Goal: Information Seeking & Learning: Compare options

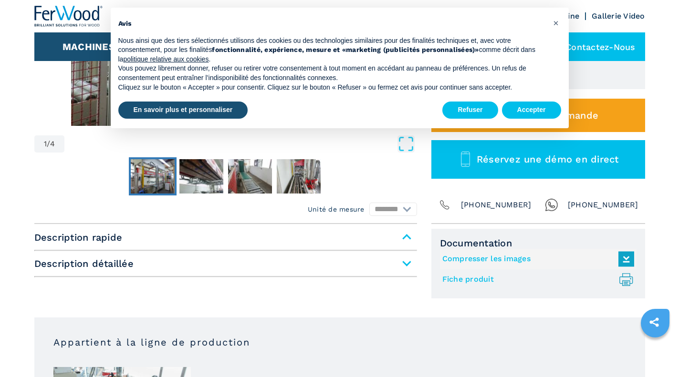
scroll to position [127, 0]
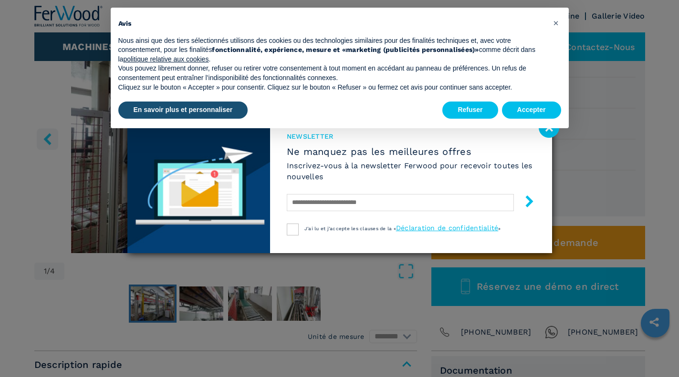
click at [197, 304] on div "Newsletter Ne manquez pas les meilleures offres Inscrivez-vous à la newsletter …" at bounding box center [339, 188] width 679 height 377
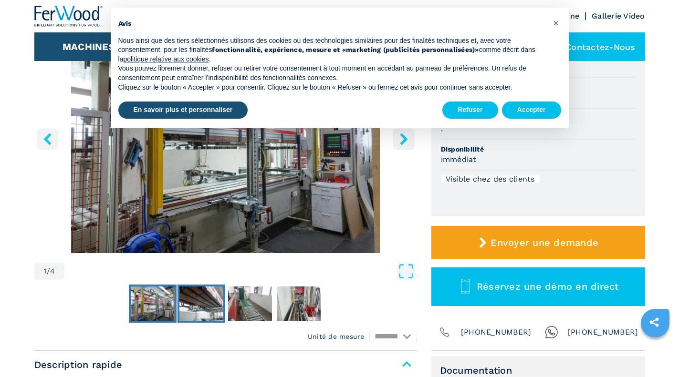
click at [199, 304] on img "Go to Slide 2" at bounding box center [201, 304] width 44 height 34
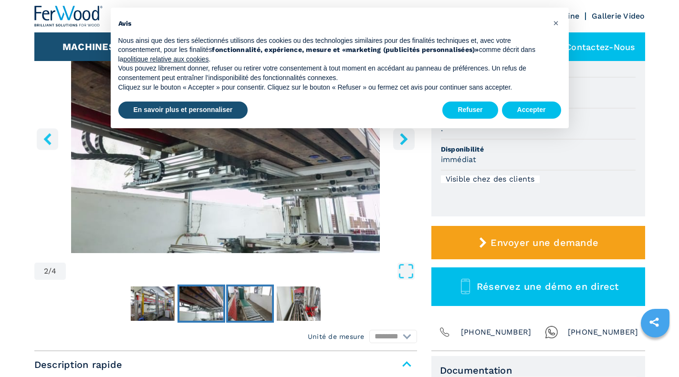
click at [258, 308] on img "Go to Slide 3" at bounding box center [250, 304] width 44 height 34
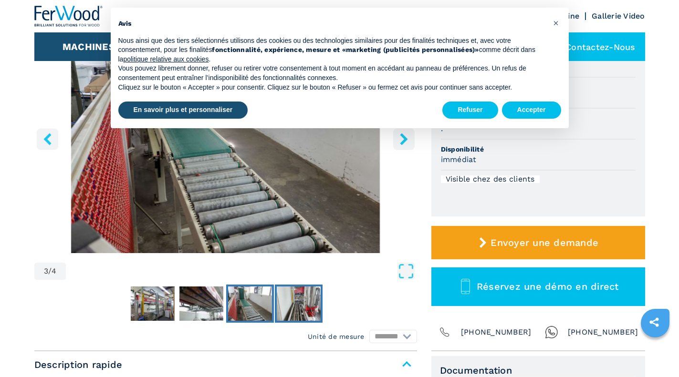
click at [286, 310] on img "Go to Slide 4" at bounding box center [299, 304] width 44 height 34
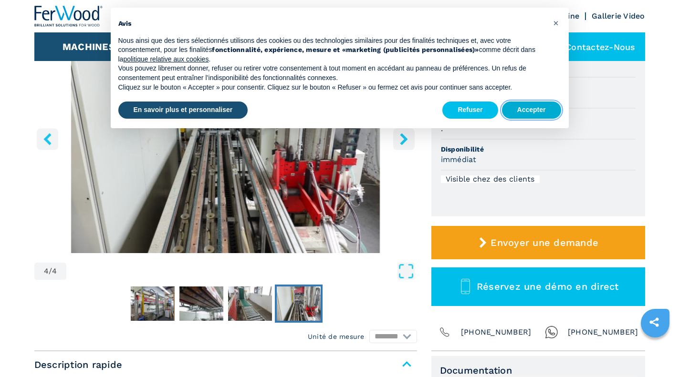
click at [533, 108] on button "Accepter" at bounding box center [531, 110] width 59 height 17
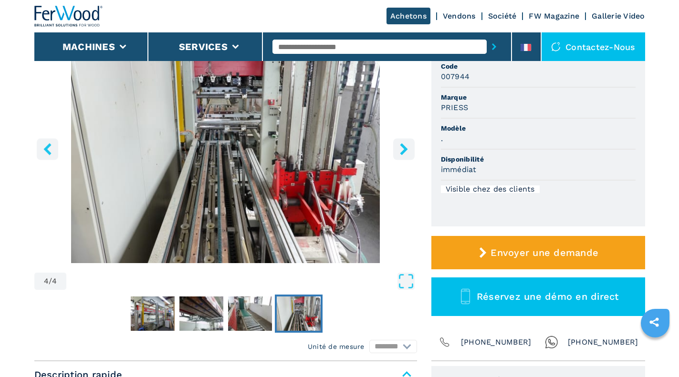
scroll to position [0, 0]
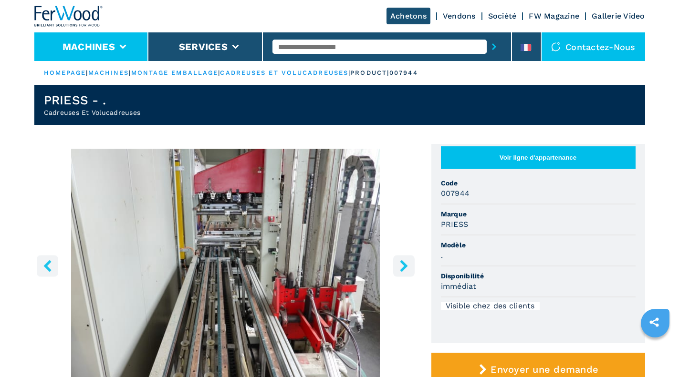
click at [81, 42] on button "Machines" at bounding box center [88, 46] width 52 height 11
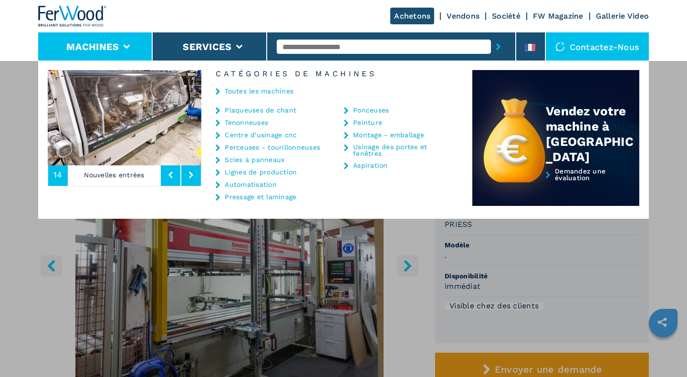
click at [376, 110] on link "Ponceuses" at bounding box center [371, 110] width 36 height 7
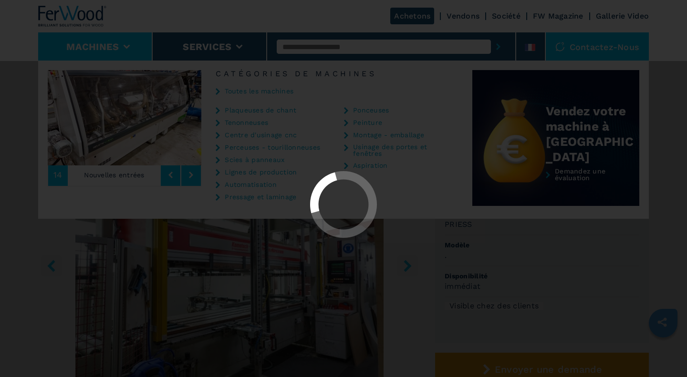
select select "*********"
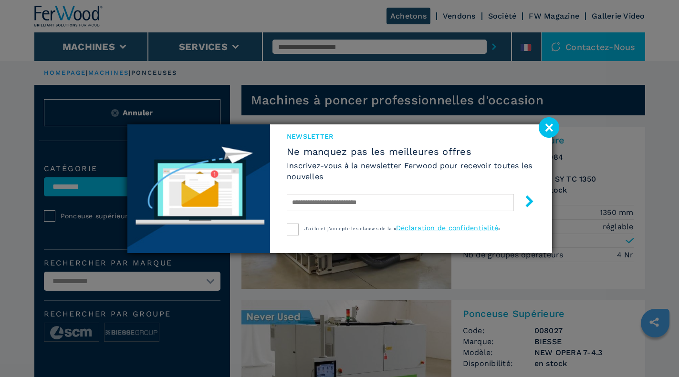
click at [546, 124] on image at bounding box center [549, 127] width 21 height 21
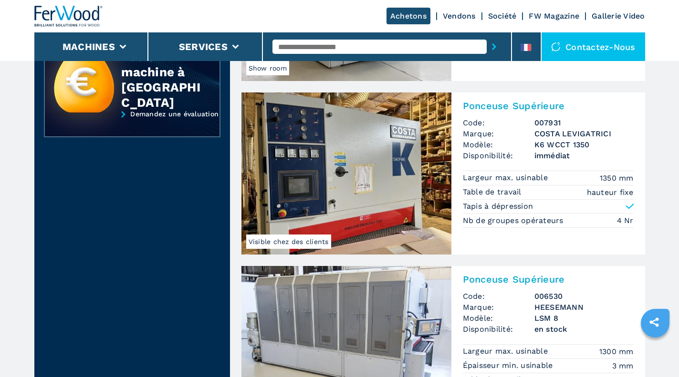
scroll to position [508, 0]
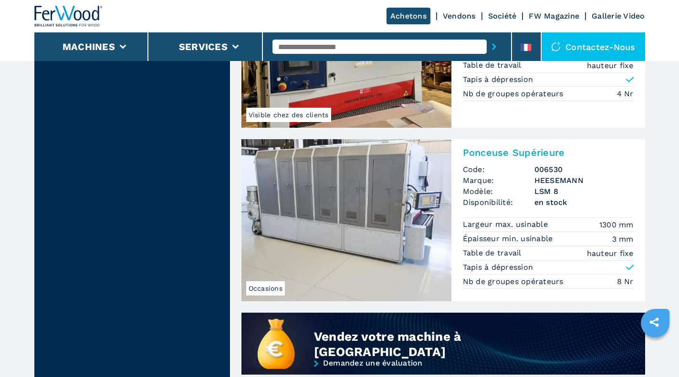
click at [350, 184] on img at bounding box center [346, 220] width 210 height 162
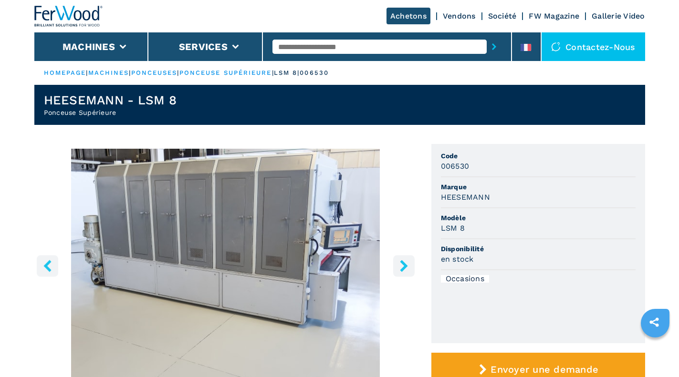
scroll to position [254, 0]
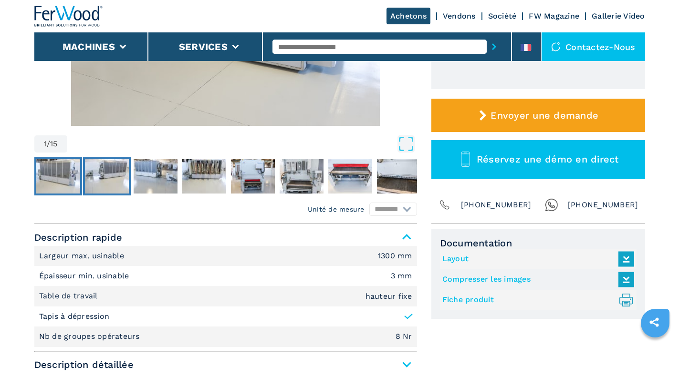
click at [105, 175] on img "Go to Slide 2" at bounding box center [107, 176] width 44 height 34
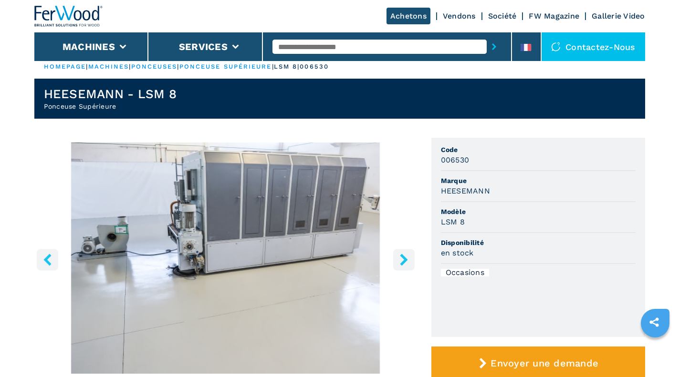
scroll to position [0, 0]
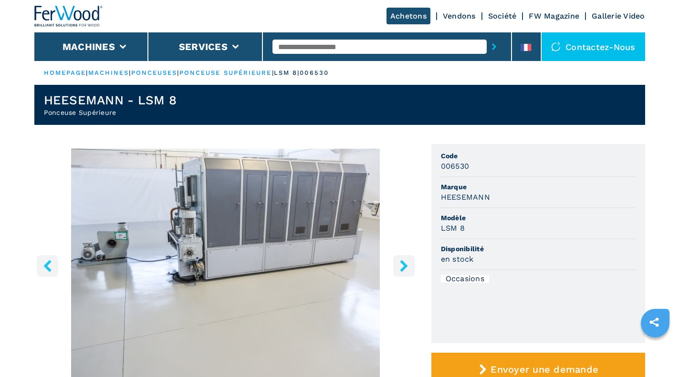
click at [405, 265] on icon "right-button" at bounding box center [404, 266] width 8 height 12
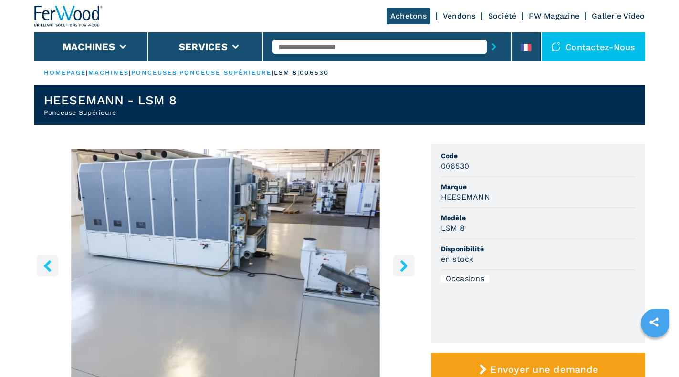
click at [405, 265] on icon "right-button" at bounding box center [404, 266] width 8 height 12
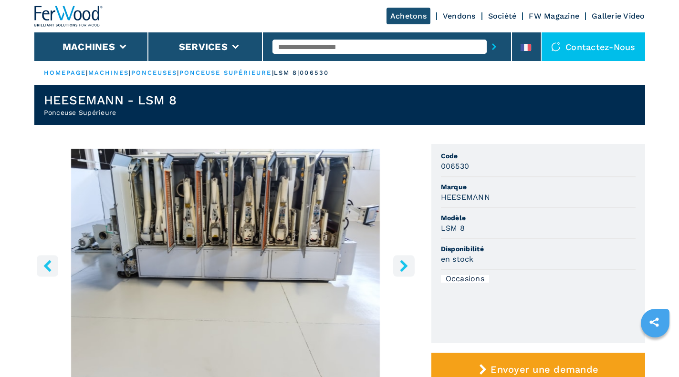
click at [283, 240] on img "Go to Slide 4" at bounding box center [225, 264] width 383 height 231
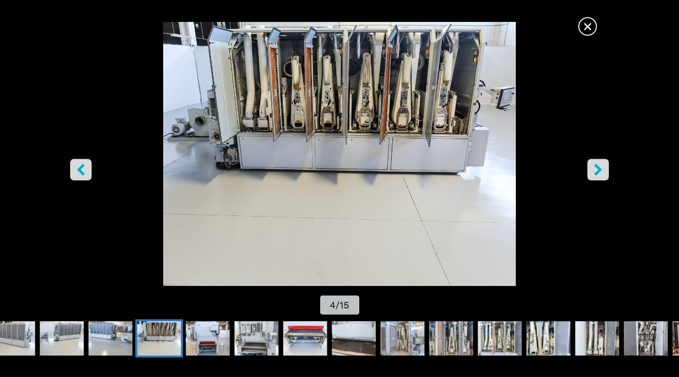
click at [600, 169] on icon "right-button" at bounding box center [598, 170] width 8 height 12
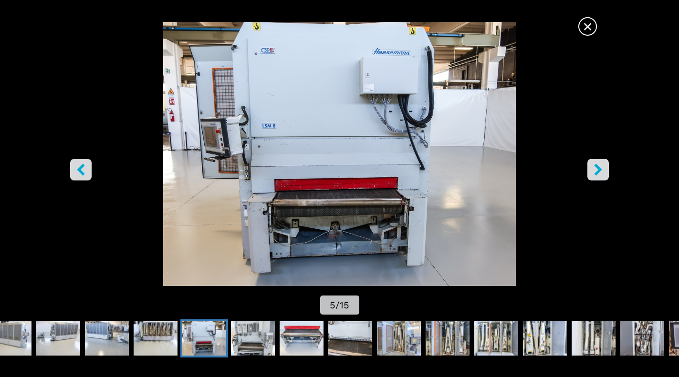
click at [600, 169] on icon "right-button" at bounding box center [598, 170] width 8 height 12
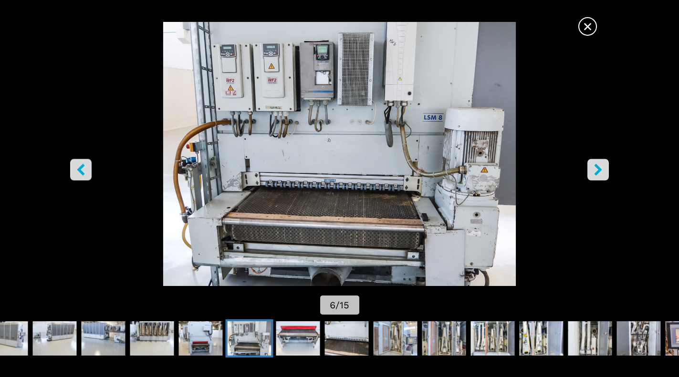
click at [600, 169] on icon "right-button" at bounding box center [598, 170] width 8 height 12
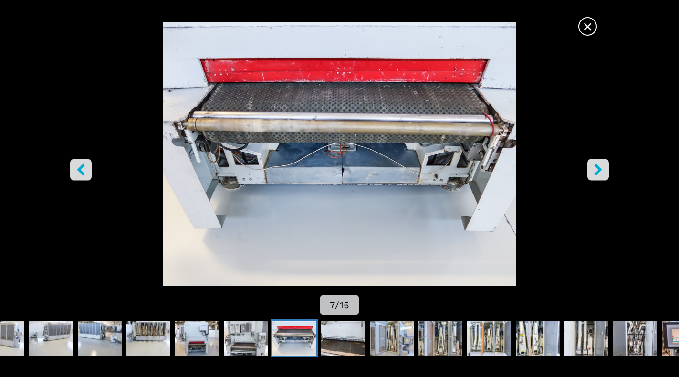
click at [600, 169] on icon "right-button" at bounding box center [598, 170] width 8 height 12
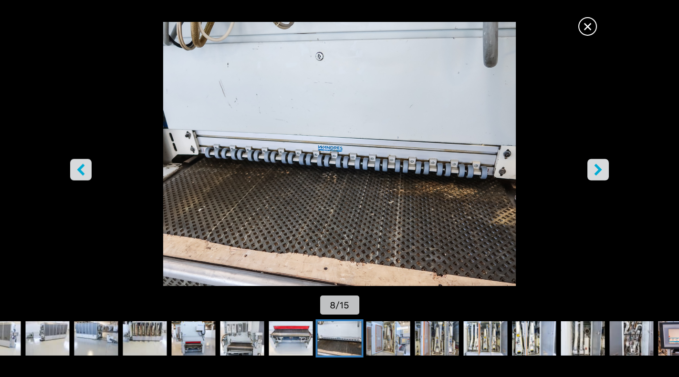
click at [599, 169] on icon "right-button" at bounding box center [598, 170] width 8 height 12
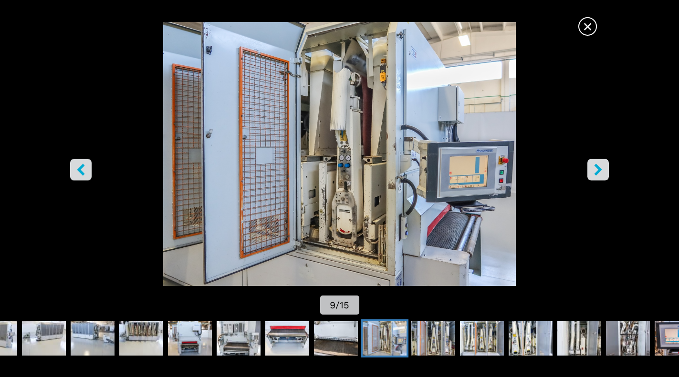
click at [599, 169] on icon "right-button" at bounding box center [598, 170] width 8 height 12
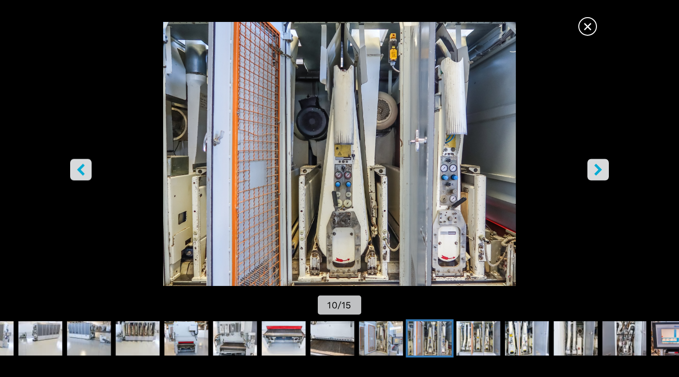
click at [596, 163] on button "right-button" at bounding box center [597, 169] width 21 height 21
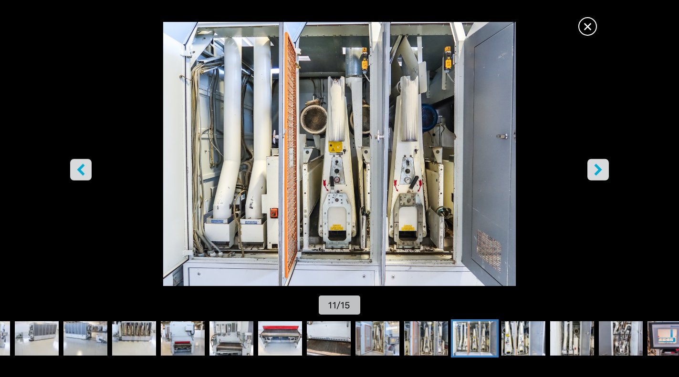
click at [596, 164] on button "right-button" at bounding box center [597, 169] width 21 height 21
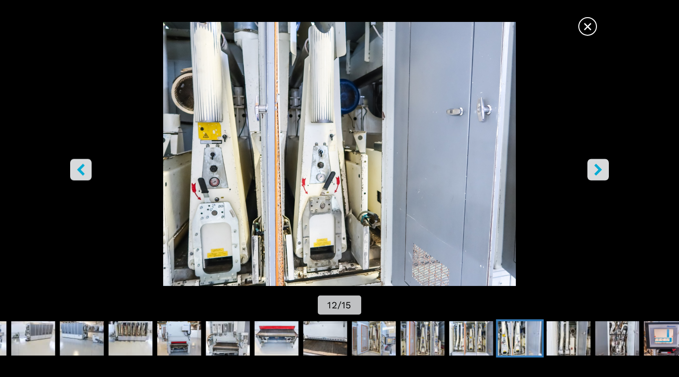
click at [596, 164] on icon "right-button" at bounding box center [598, 170] width 8 height 12
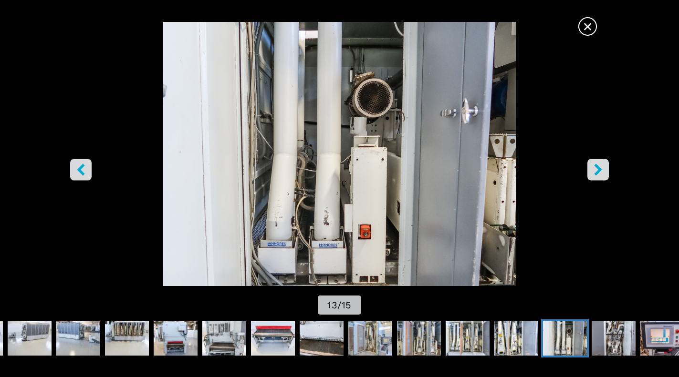
click at [596, 164] on icon "right-button" at bounding box center [598, 170] width 8 height 12
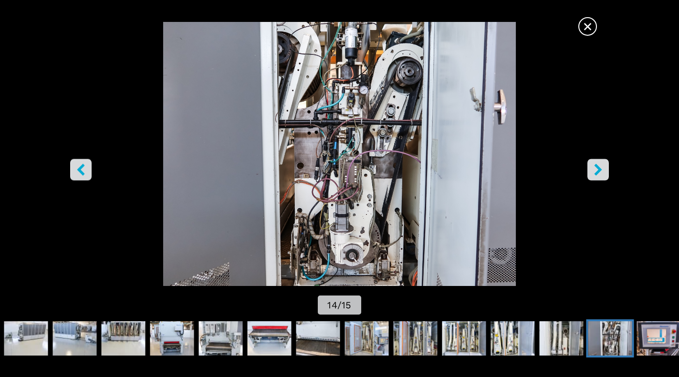
click at [596, 164] on icon "right-button" at bounding box center [598, 170] width 8 height 12
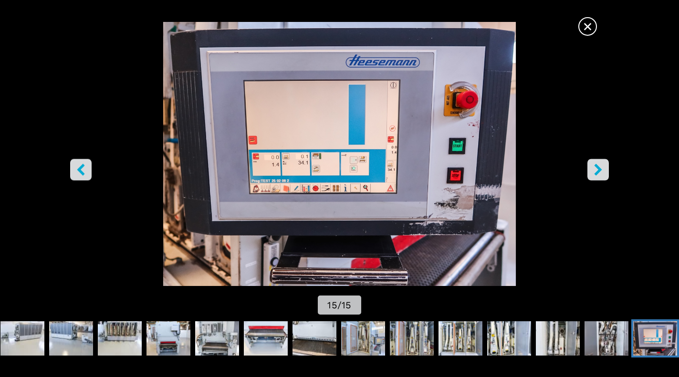
click at [595, 166] on icon "right-button" at bounding box center [598, 170] width 8 height 12
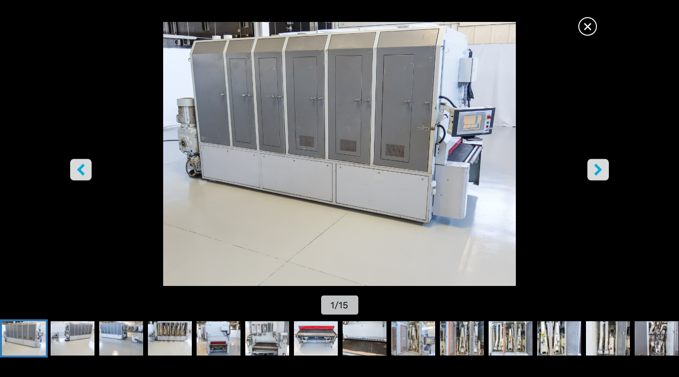
click at [589, 27] on span "×" at bounding box center [587, 24] width 17 height 17
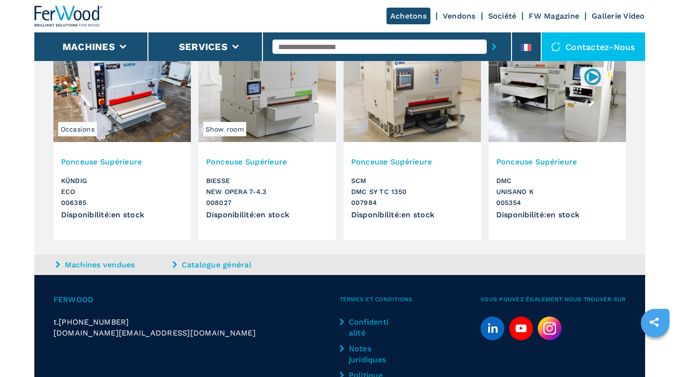
scroll to position [890, 0]
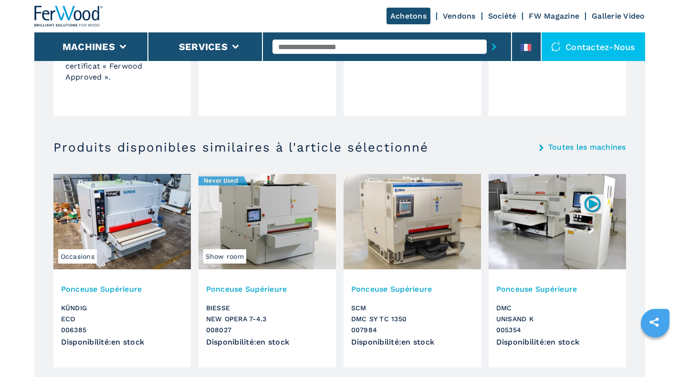
click at [277, 228] on img at bounding box center [266, 221] width 137 height 95
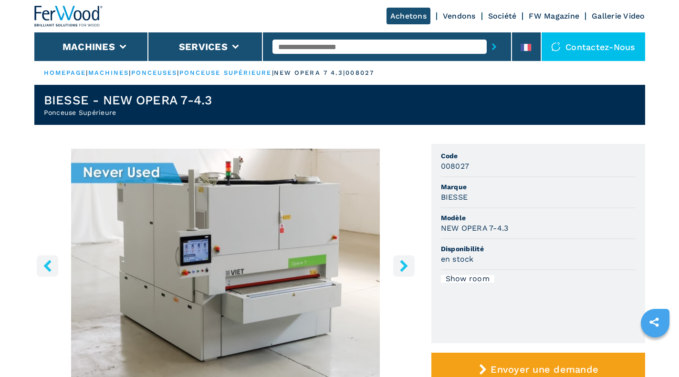
scroll to position [127, 0]
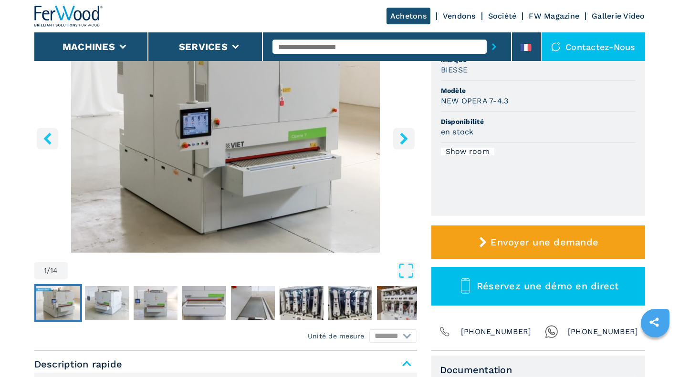
click at [404, 137] on icon "right-button" at bounding box center [404, 139] width 8 height 12
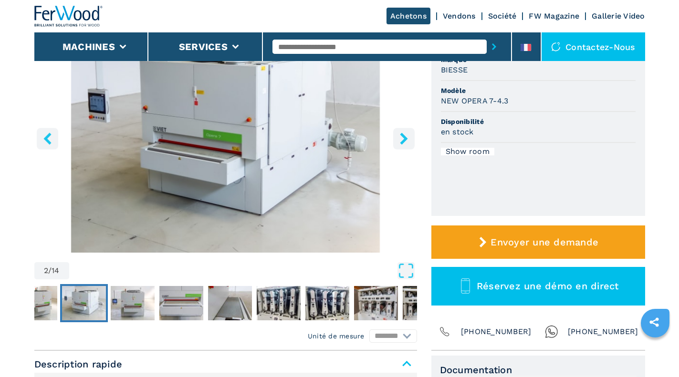
scroll to position [0, 0]
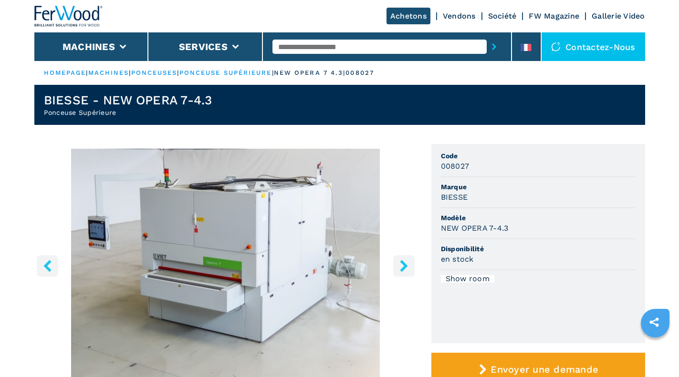
click at [404, 264] on icon "right-button" at bounding box center [404, 266] width 8 height 12
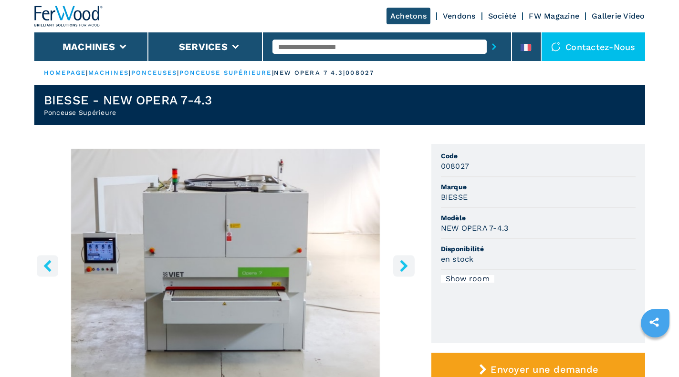
click at [404, 264] on icon "right-button" at bounding box center [404, 266] width 8 height 12
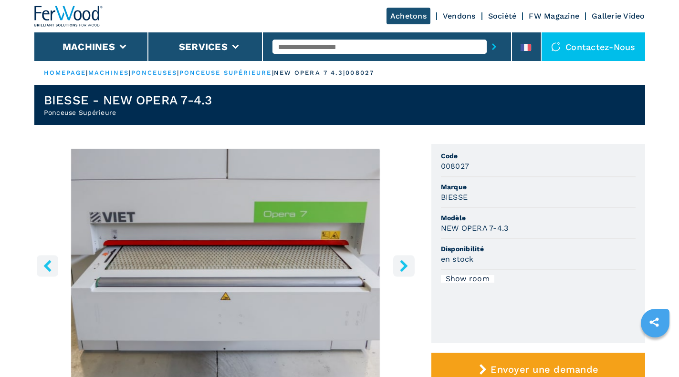
click at [404, 264] on icon "right-button" at bounding box center [404, 266] width 8 height 12
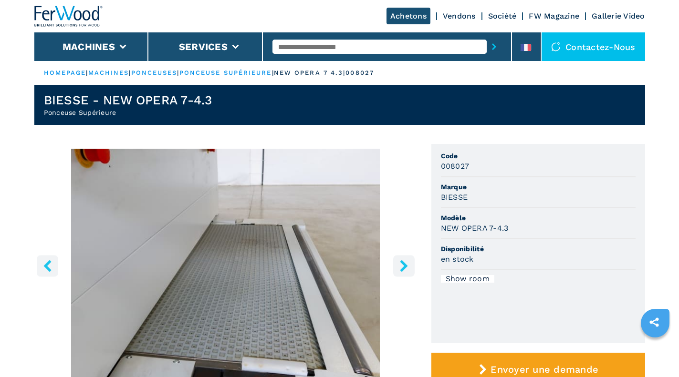
click at [404, 264] on icon "right-button" at bounding box center [404, 266] width 8 height 12
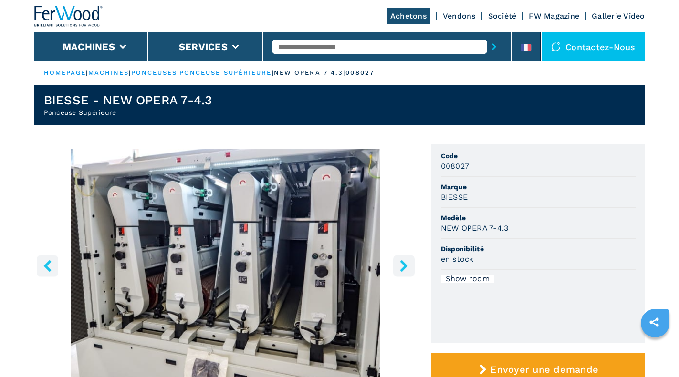
scroll to position [127, 0]
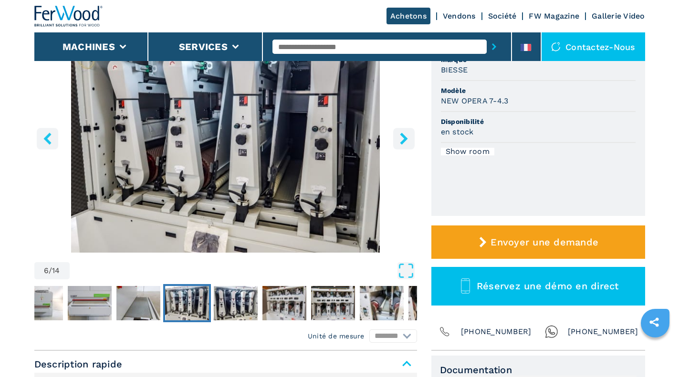
click at [406, 138] on icon "right-button" at bounding box center [404, 139] width 8 height 12
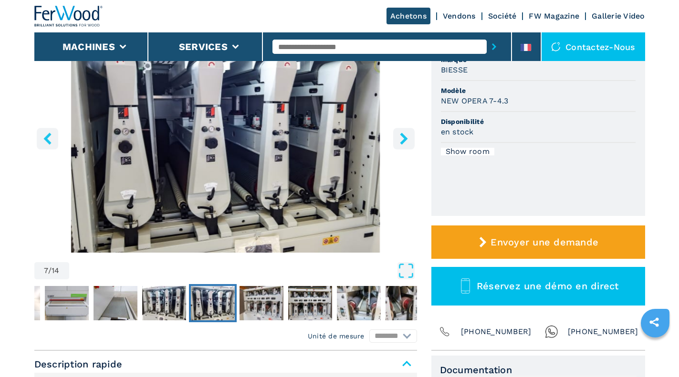
click at [406, 138] on icon "right-button" at bounding box center [404, 139] width 8 height 12
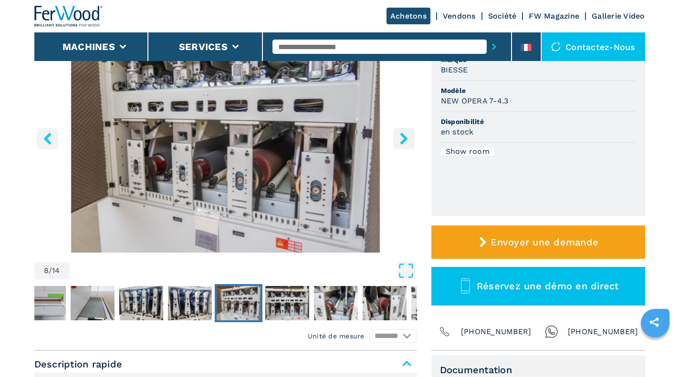
click at [401, 139] on icon "right-button" at bounding box center [404, 139] width 12 height 12
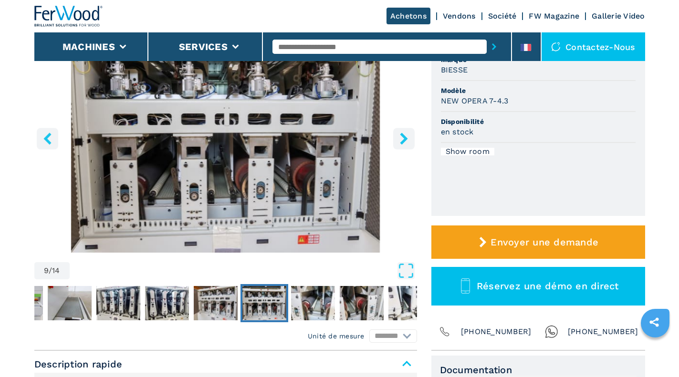
click at [401, 139] on icon "right-button" at bounding box center [404, 139] width 12 height 12
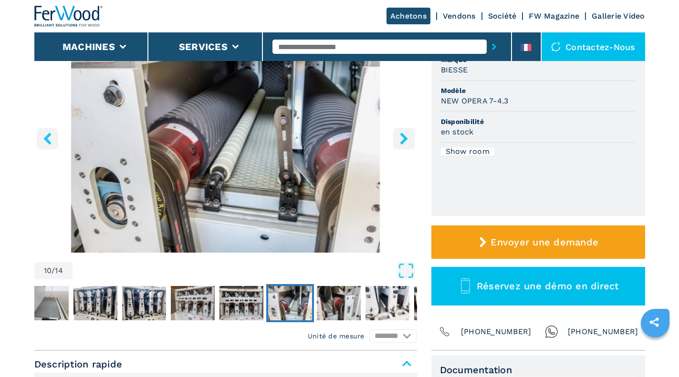
click at [401, 139] on icon "right-button" at bounding box center [404, 139] width 12 height 12
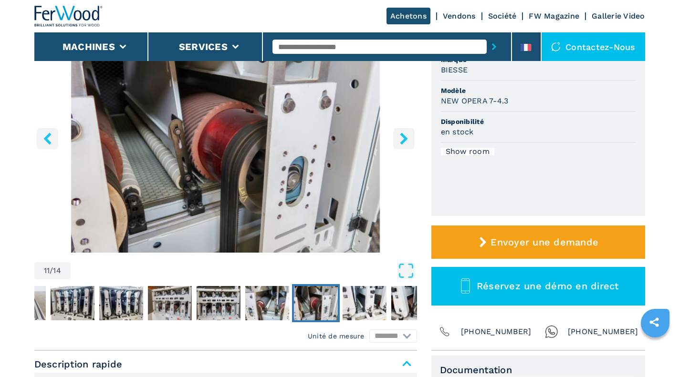
click at [399, 140] on icon "right-button" at bounding box center [404, 139] width 12 height 12
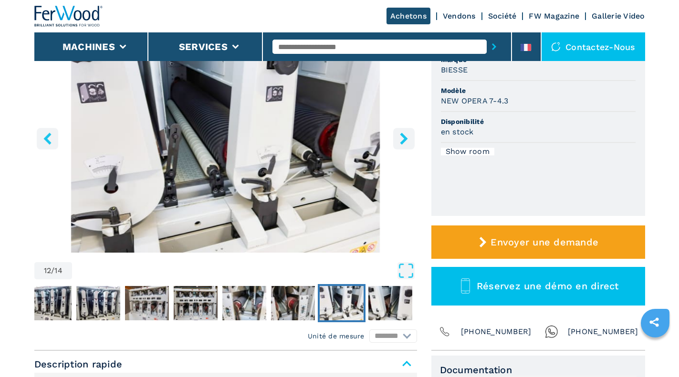
click at [399, 140] on icon "right-button" at bounding box center [404, 139] width 12 height 12
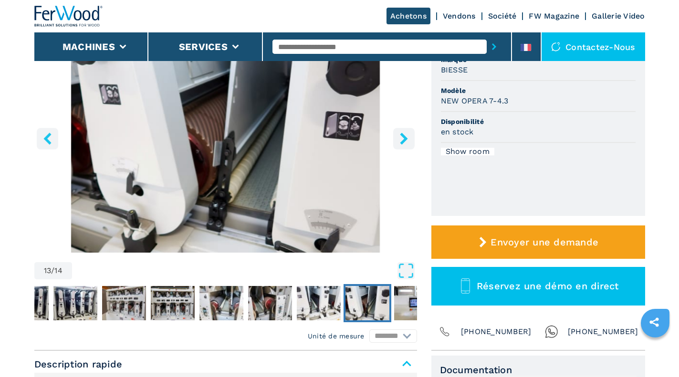
click at [397, 141] on button "right-button" at bounding box center [403, 138] width 21 height 21
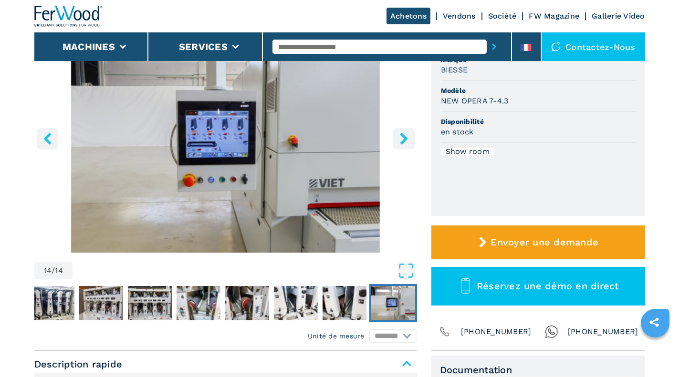
click at [397, 141] on button "right-button" at bounding box center [403, 138] width 21 height 21
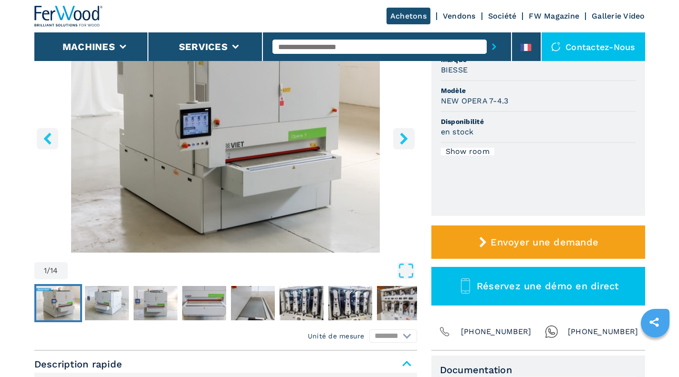
click at [397, 141] on button "right-button" at bounding box center [403, 138] width 21 height 21
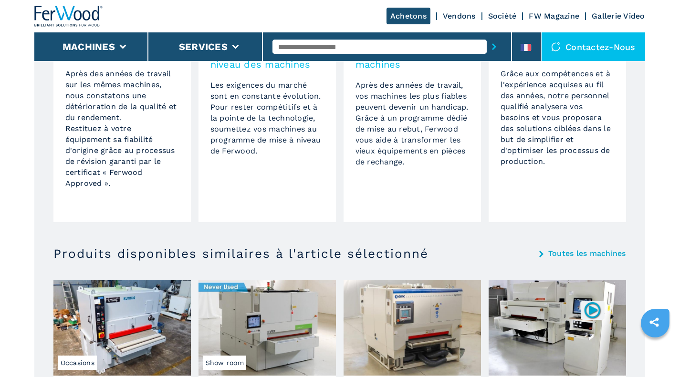
scroll to position [890, 0]
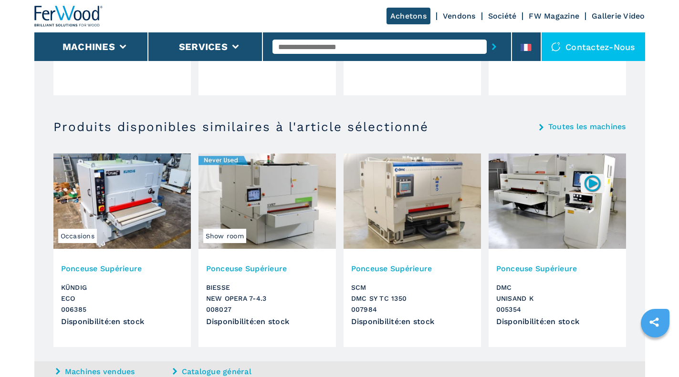
click at [114, 179] on img at bounding box center [121, 201] width 137 height 95
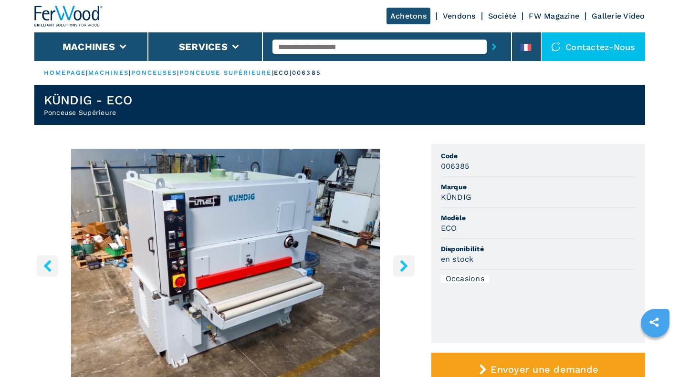
scroll to position [127, 0]
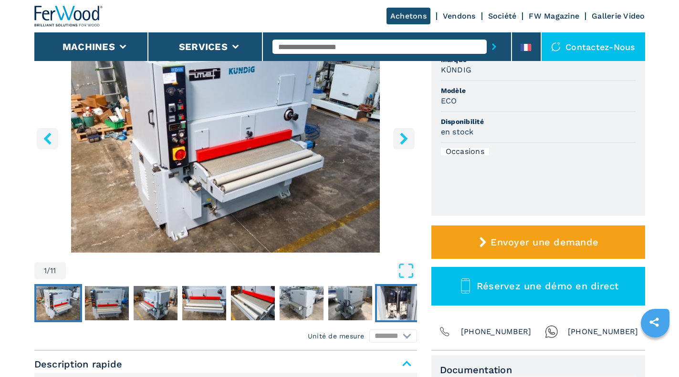
click at [401, 307] on img "Go to Slide 8" at bounding box center [399, 303] width 44 height 34
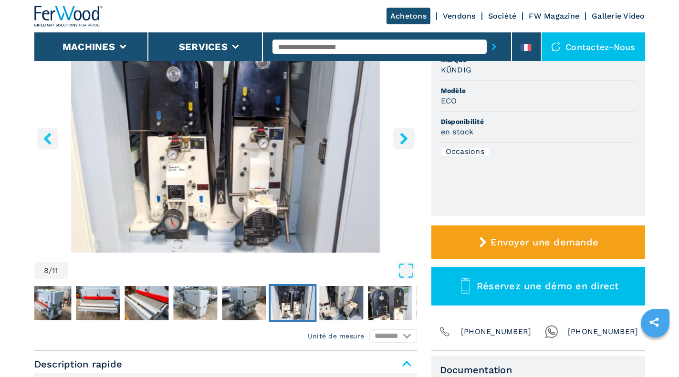
click at [404, 139] on icon "right-button" at bounding box center [404, 139] width 8 height 12
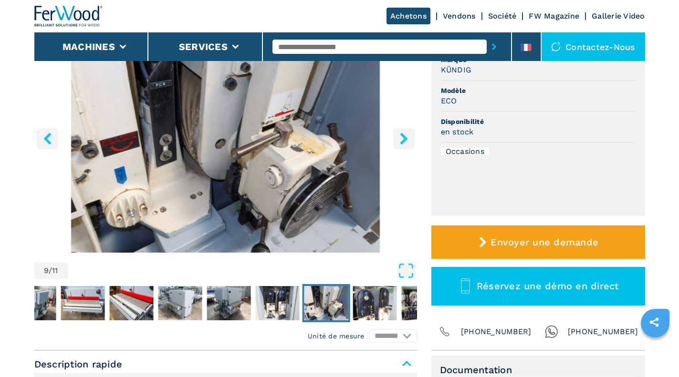
click at [404, 139] on icon "right-button" at bounding box center [404, 139] width 8 height 12
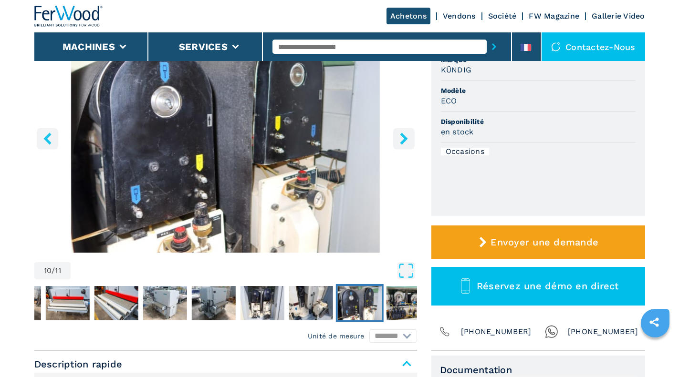
click at [404, 139] on icon "right-button" at bounding box center [404, 139] width 8 height 12
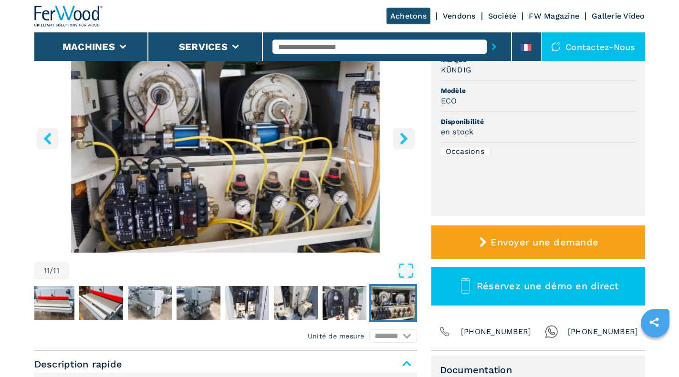
click at [404, 139] on icon "right-button" at bounding box center [404, 139] width 8 height 12
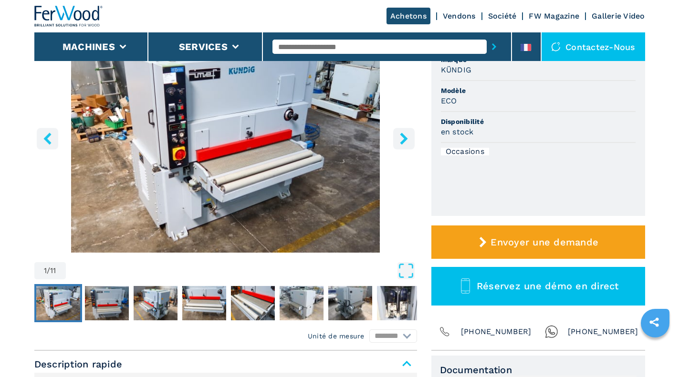
click at [404, 139] on icon "right-button" at bounding box center [404, 139] width 8 height 12
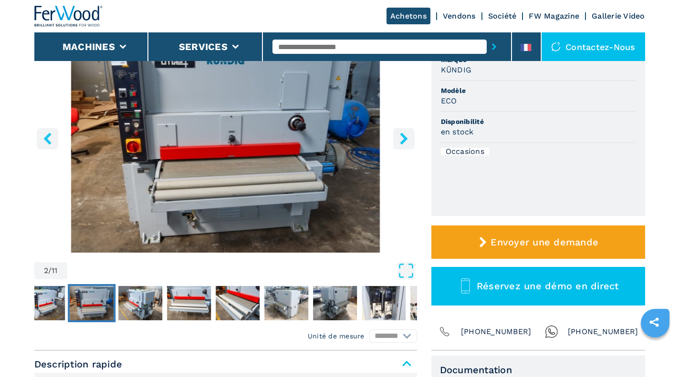
click at [404, 139] on icon "right-button" at bounding box center [404, 139] width 8 height 12
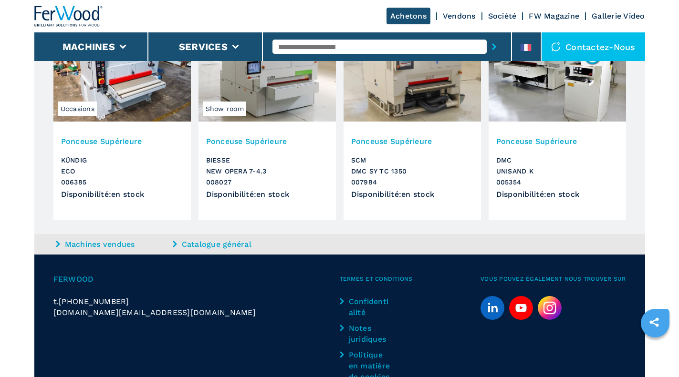
scroll to position [891, 0]
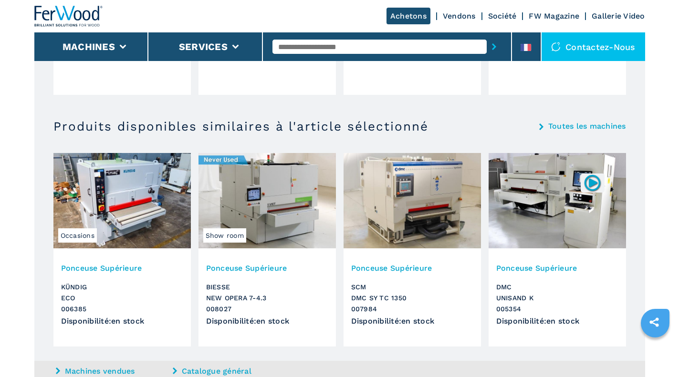
click at [427, 208] on img at bounding box center [411, 200] width 137 height 95
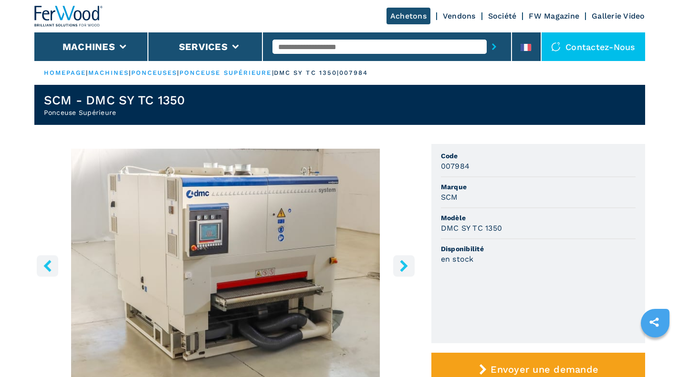
scroll to position [127, 0]
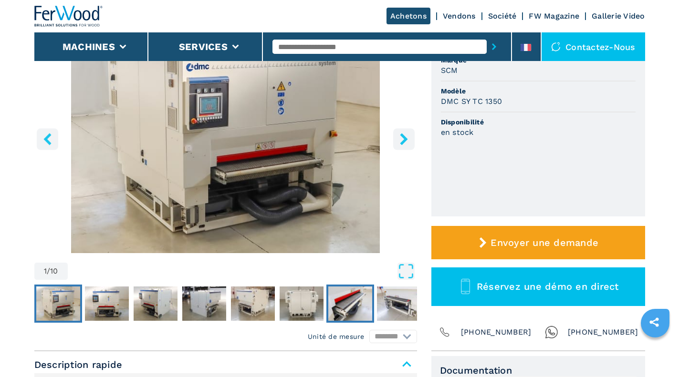
click at [364, 302] on img "Go to Slide 7" at bounding box center [350, 304] width 44 height 34
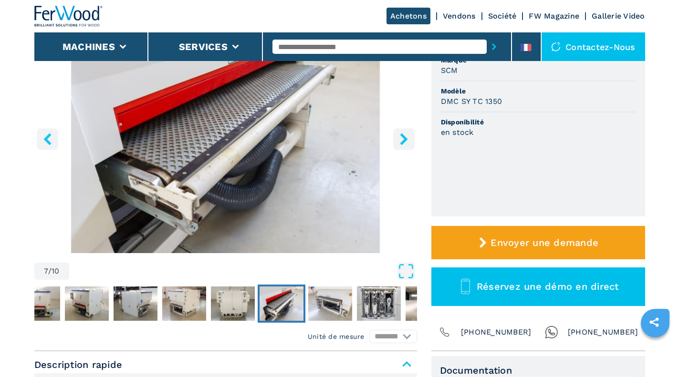
click at [404, 136] on icon "right-button" at bounding box center [404, 139] width 8 height 12
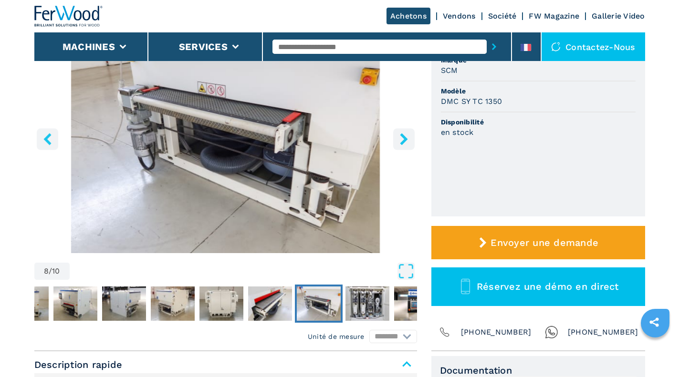
click at [404, 136] on icon "right-button" at bounding box center [404, 139] width 8 height 12
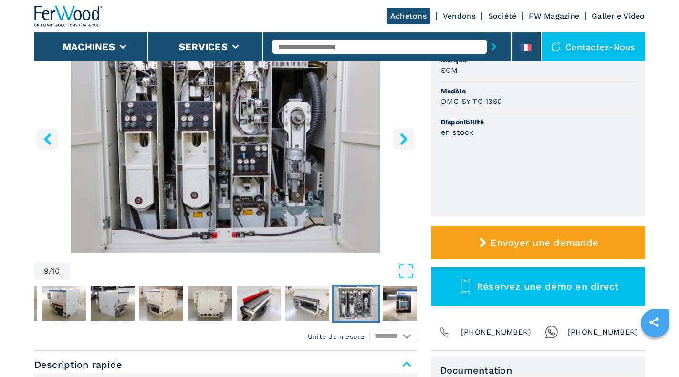
click at [406, 141] on icon "right-button" at bounding box center [404, 139] width 12 height 12
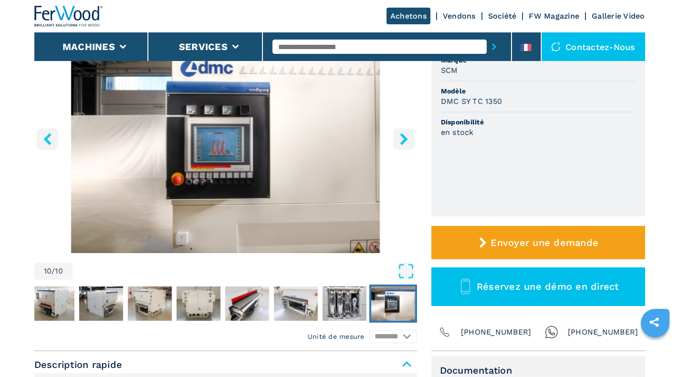
click at [406, 139] on icon "right-button" at bounding box center [404, 139] width 8 height 12
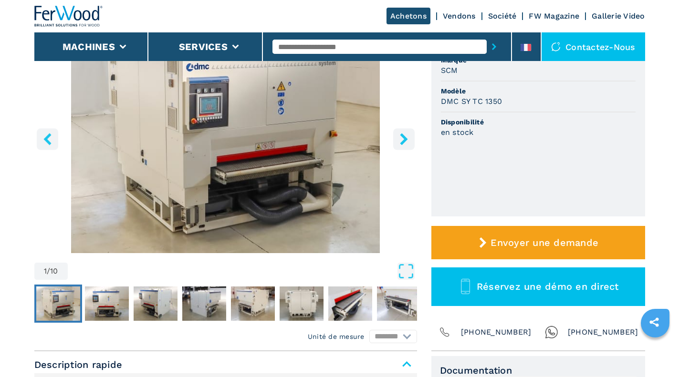
click at [406, 139] on icon "right-button" at bounding box center [404, 139] width 8 height 12
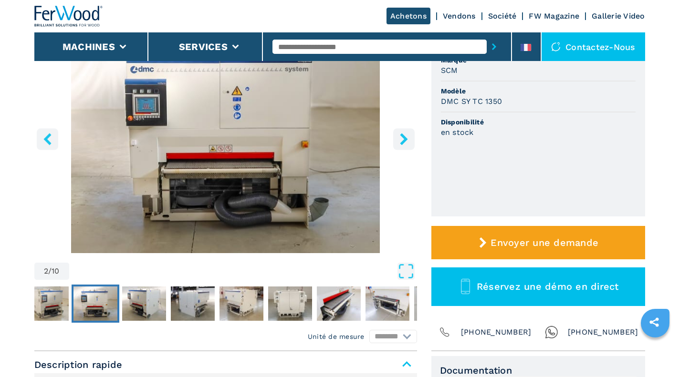
click at [406, 139] on icon "right-button" at bounding box center [404, 139] width 8 height 12
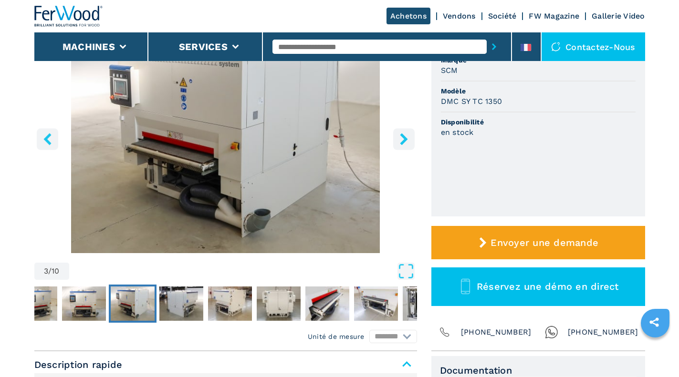
click at [406, 139] on icon "right-button" at bounding box center [404, 139] width 8 height 12
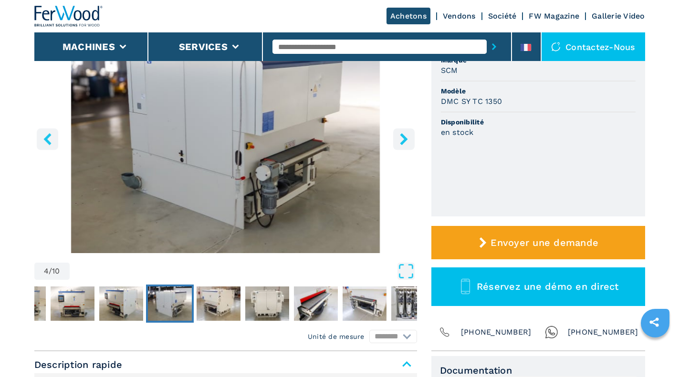
click at [406, 139] on icon "right-button" at bounding box center [404, 139] width 8 height 12
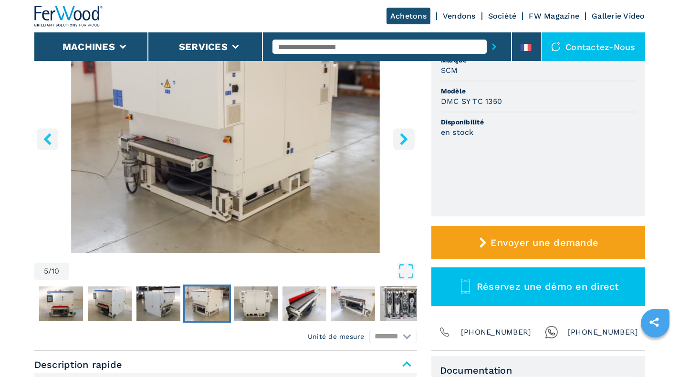
click at [406, 139] on icon "right-button" at bounding box center [404, 139] width 8 height 12
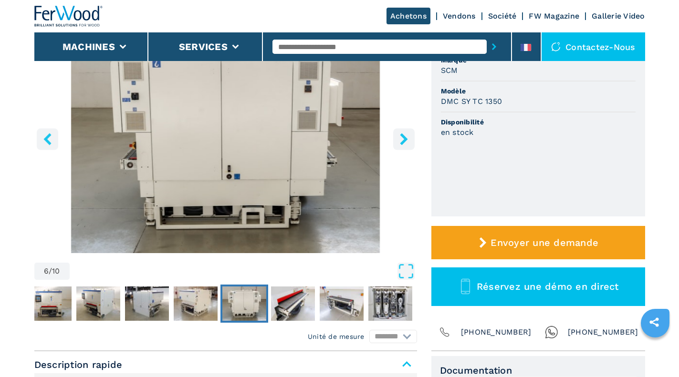
click at [406, 139] on icon "right-button" at bounding box center [404, 139] width 8 height 12
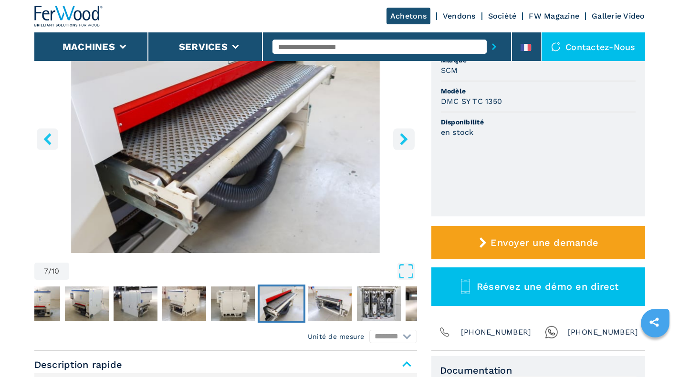
click at [406, 139] on icon "right-button" at bounding box center [404, 139] width 8 height 12
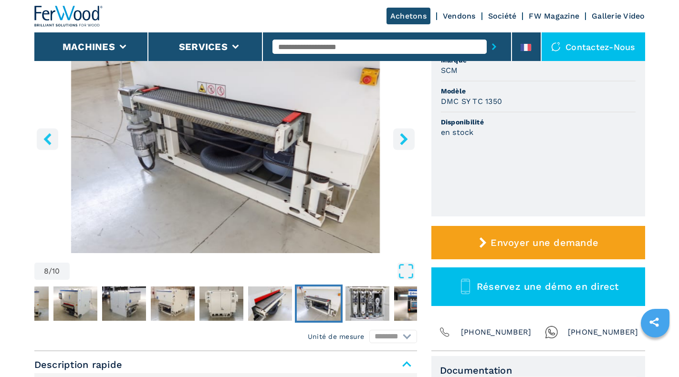
click at [406, 139] on icon "right-button" at bounding box center [404, 139] width 8 height 12
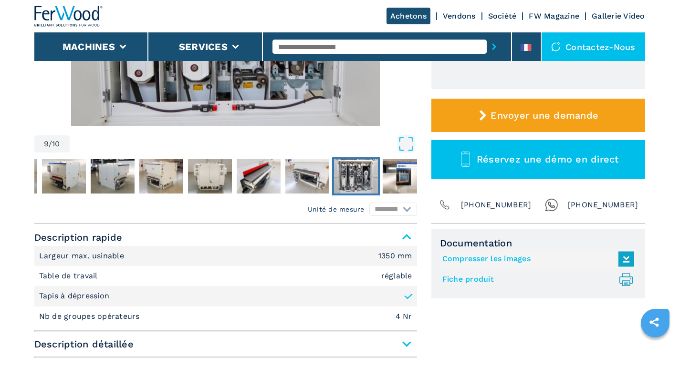
scroll to position [382, 0]
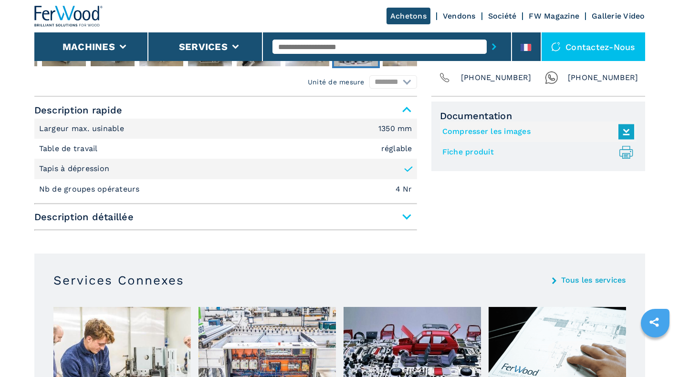
click at [407, 214] on span "Description détaillée" at bounding box center [225, 216] width 383 height 17
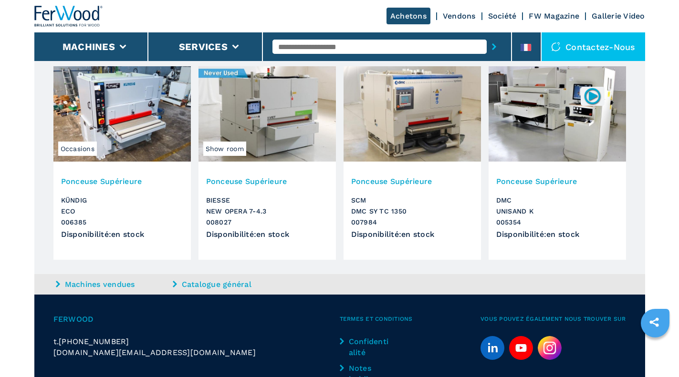
scroll to position [1272, 0]
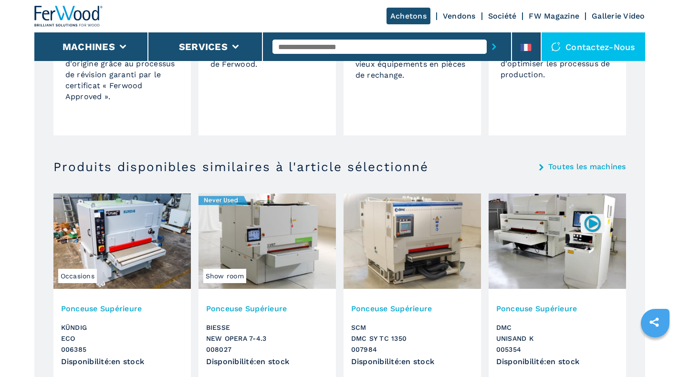
click at [552, 229] on img at bounding box center [556, 241] width 137 height 95
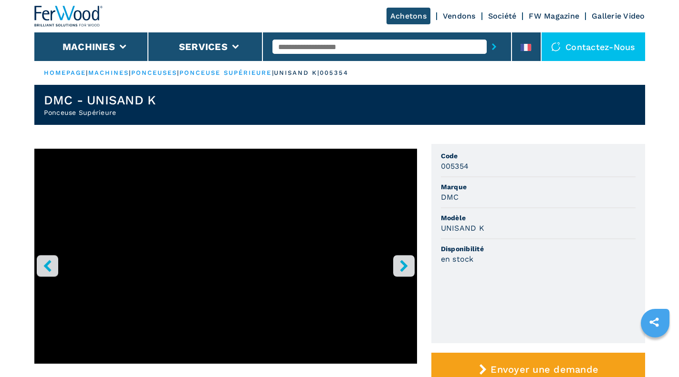
scroll to position [127, 0]
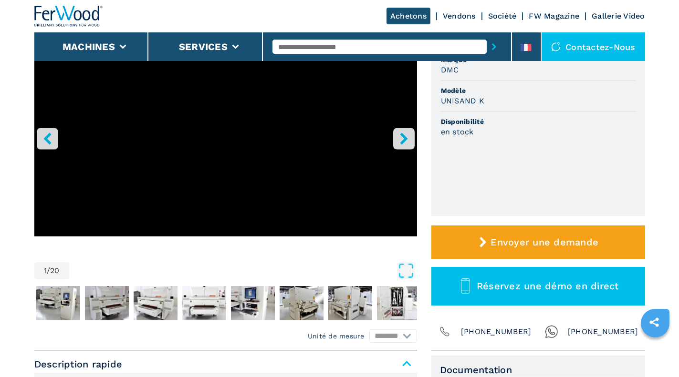
click at [401, 138] on icon "right-button" at bounding box center [404, 139] width 12 height 12
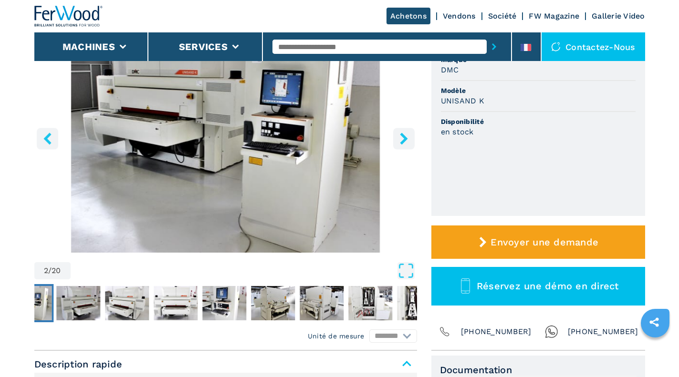
click at [401, 138] on icon "right-button" at bounding box center [404, 139] width 12 height 12
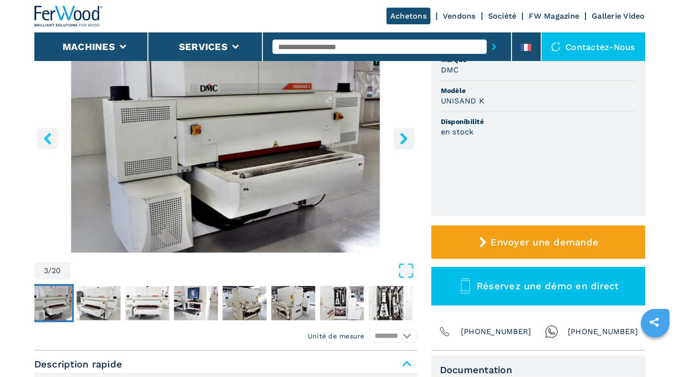
click at [401, 138] on icon "right-button" at bounding box center [404, 139] width 12 height 12
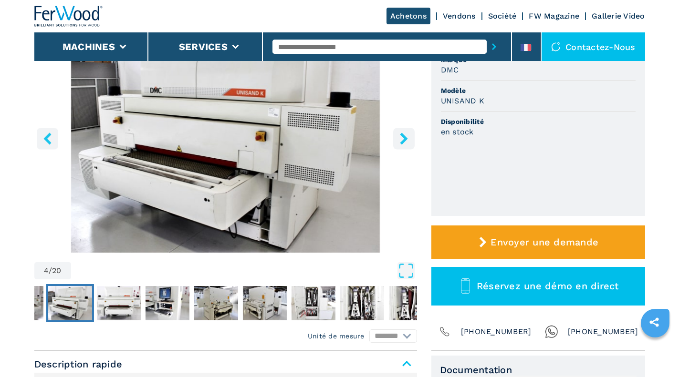
scroll to position [0, 0]
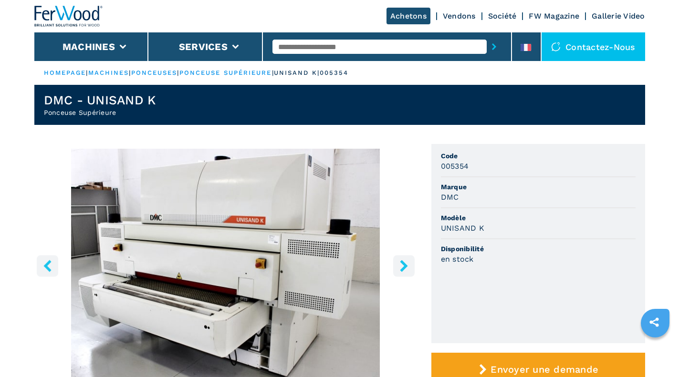
click at [404, 262] on icon "right-button" at bounding box center [404, 266] width 12 height 12
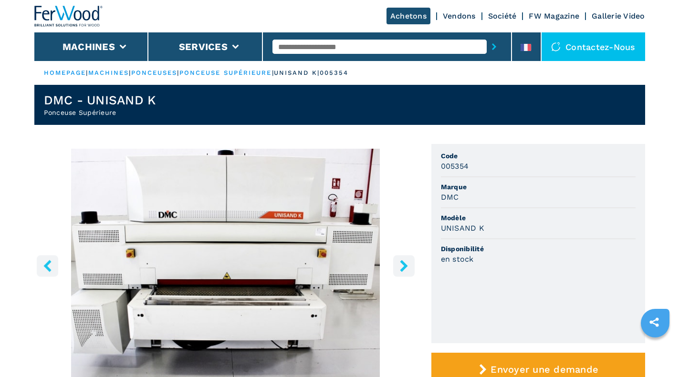
click at [404, 262] on icon "right-button" at bounding box center [404, 266] width 12 height 12
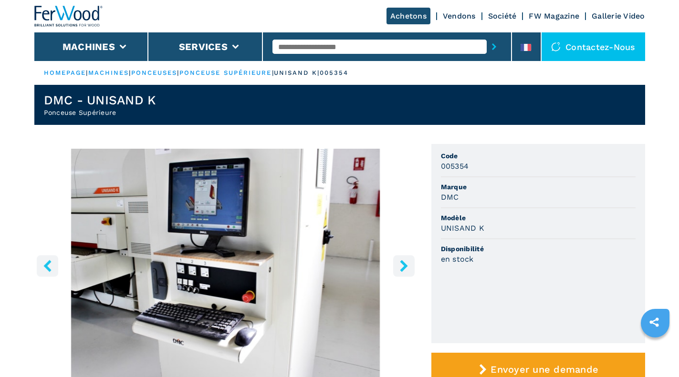
click at [404, 262] on icon "right-button" at bounding box center [404, 266] width 12 height 12
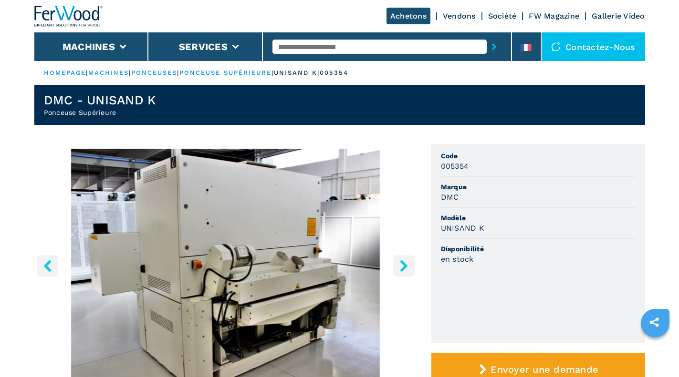
click at [404, 262] on icon "right-button" at bounding box center [404, 266] width 12 height 12
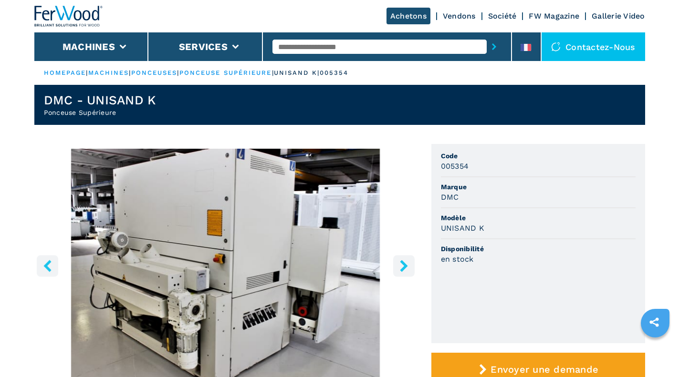
click at [404, 262] on icon "right-button" at bounding box center [404, 266] width 12 height 12
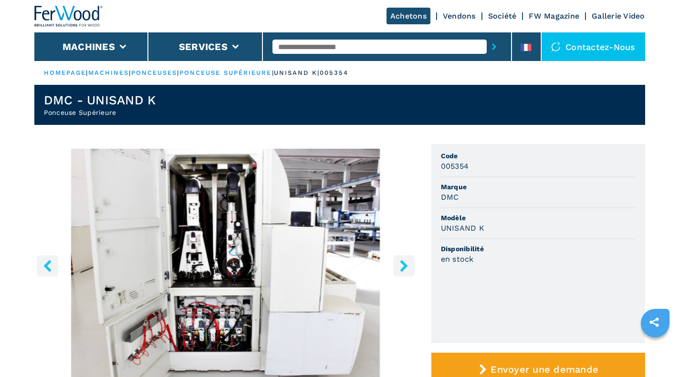
click at [404, 262] on icon "right-button" at bounding box center [404, 266] width 12 height 12
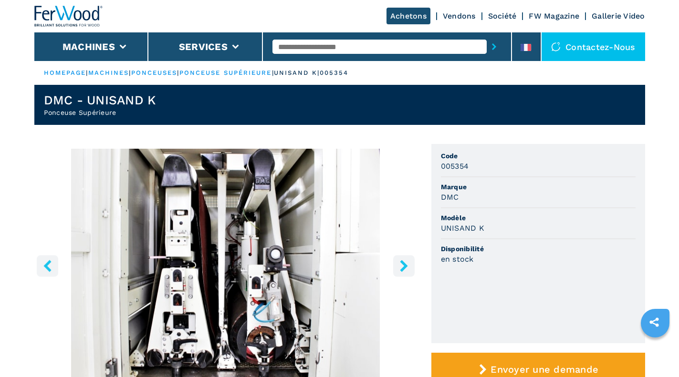
click at [404, 262] on icon "right-button" at bounding box center [404, 266] width 12 height 12
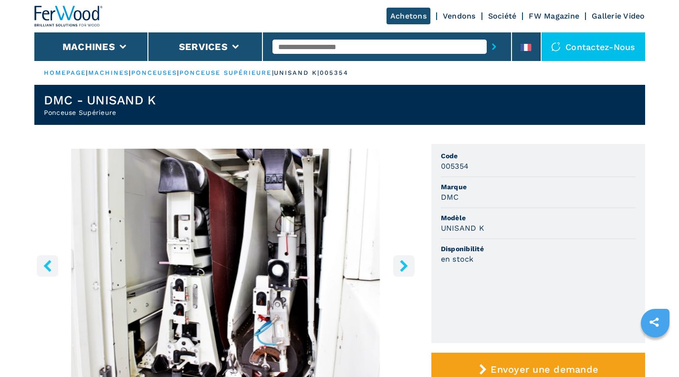
click at [403, 263] on icon "right-button" at bounding box center [404, 266] width 8 height 12
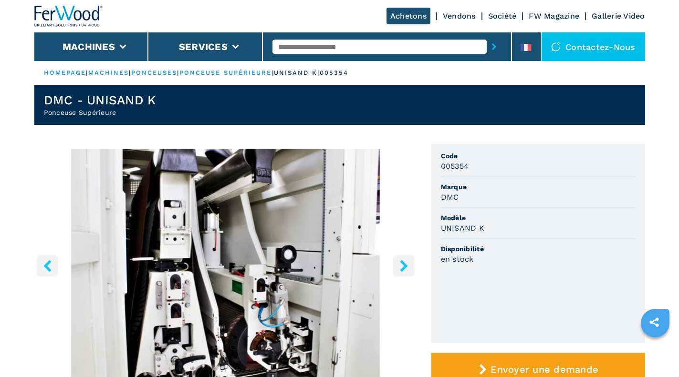
click at [402, 265] on icon "right-button" at bounding box center [404, 266] width 12 height 12
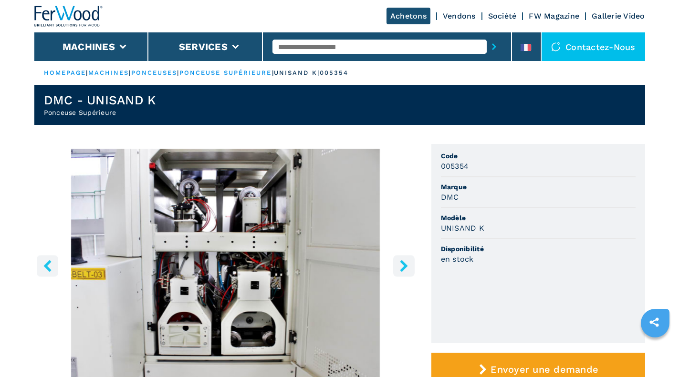
click at [401, 266] on icon "right-button" at bounding box center [404, 266] width 12 height 12
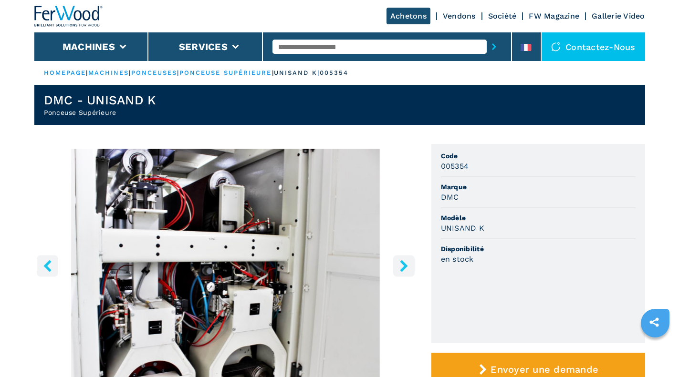
click at [401, 263] on icon "right-button" at bounding box center [404, 266] width 8 height 12
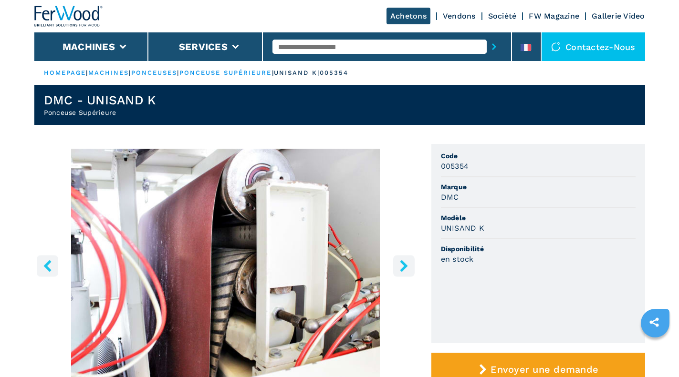
click at [401, 263] on icon "right-button" at bounding box center [404, 266] width 8 height 12
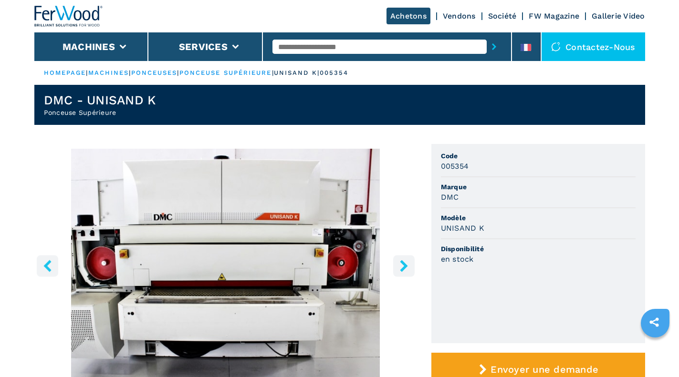
click at [400, 263] on icon "right-button" at bounding box center [404, 266] width 12 height 12
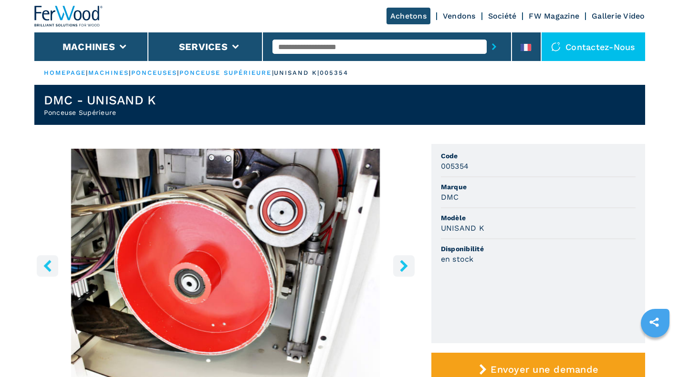
click at [400, 263] on icon "right-button" at bounding box center [404, 266] width 12 height 12
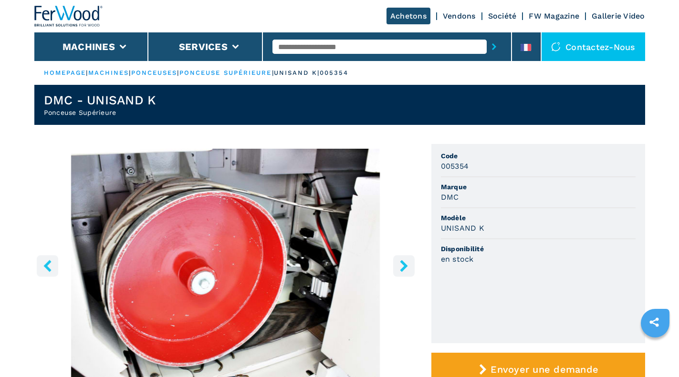
click at [400, 263] on icon "right-button" at bounding box center [404, 266] width 12 height 12
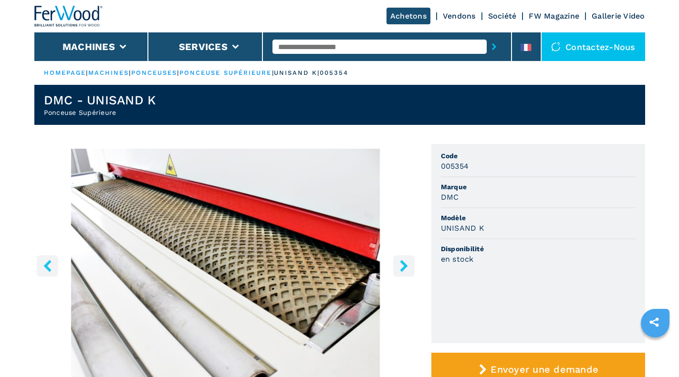
click at [400, 263] on icon "right-button" at bounding box center [404, 266] width 12 height 12
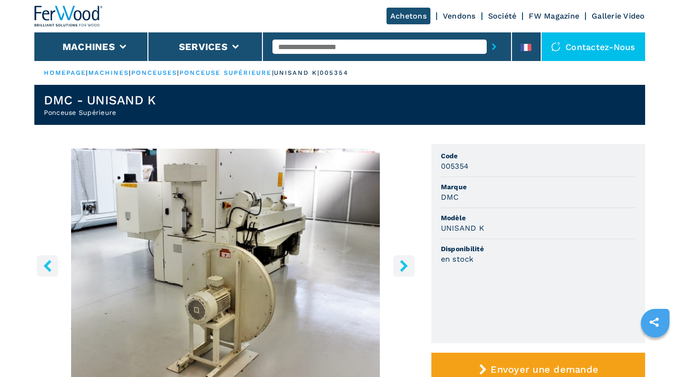
click at [400, 263] on icon "right-button" at bounding box center [404, 266] width 12 height 12
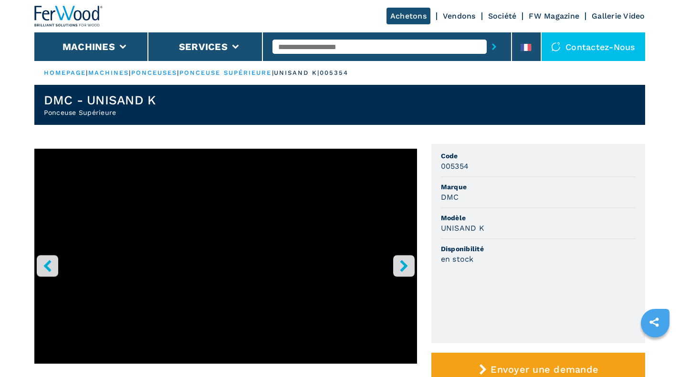
click at [400, 263] on icon "right-button" at bounding box center [404, 266] width 12 height 12
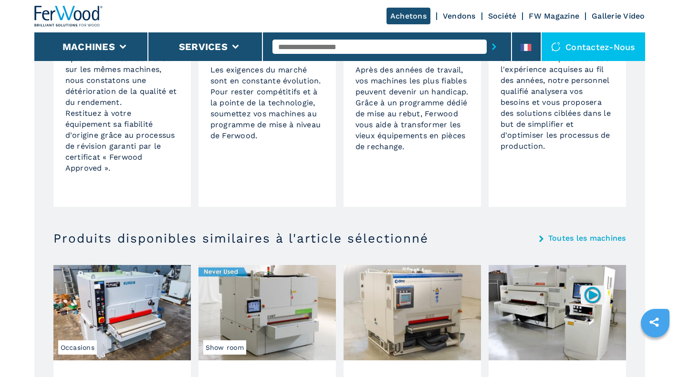
scroll to position [1669, 0]
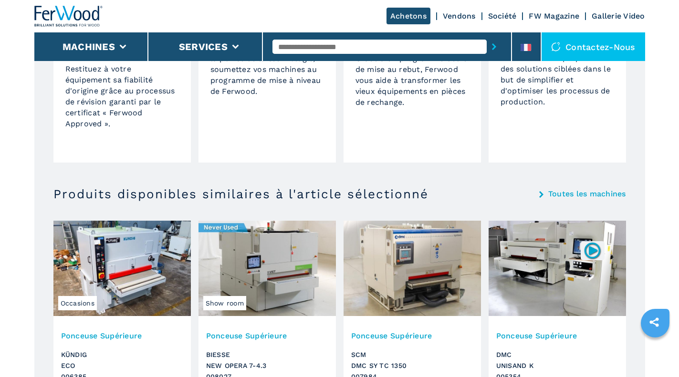
click at [576, 194] on link "Toutes les machines" at bounding box center [587, 194] width 78 height 8
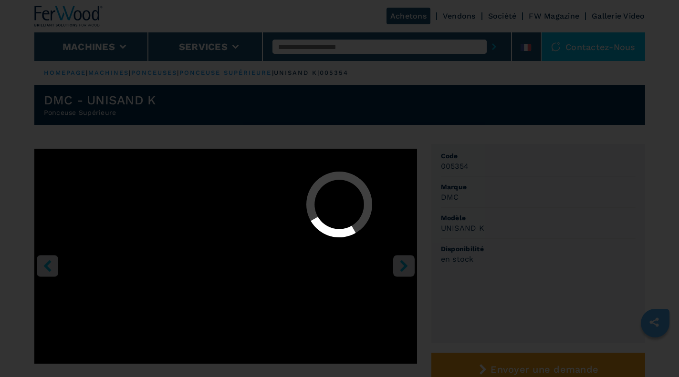
select select "*********"
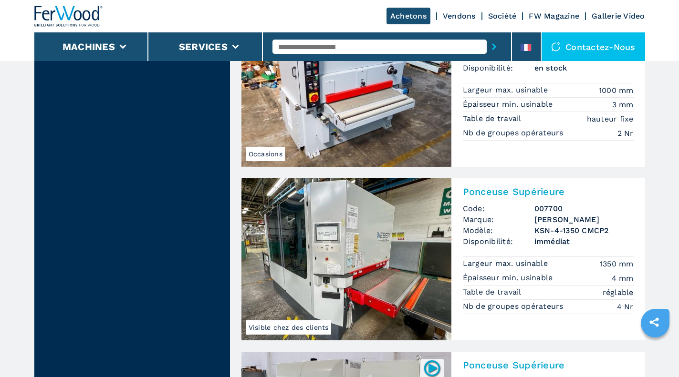
scroll to position [1017, 0]
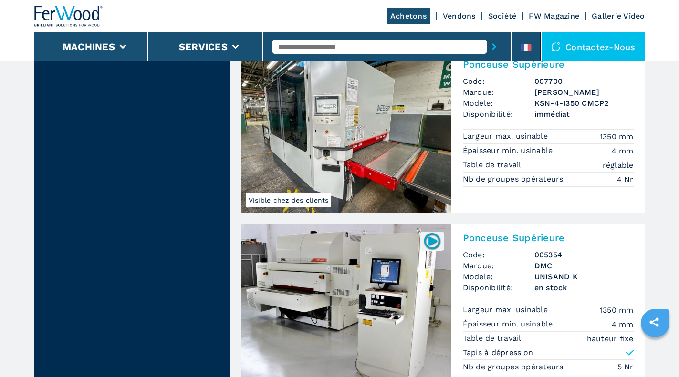
click at [342, 122] on img at bounding box center [346, 132] width 210 height 162
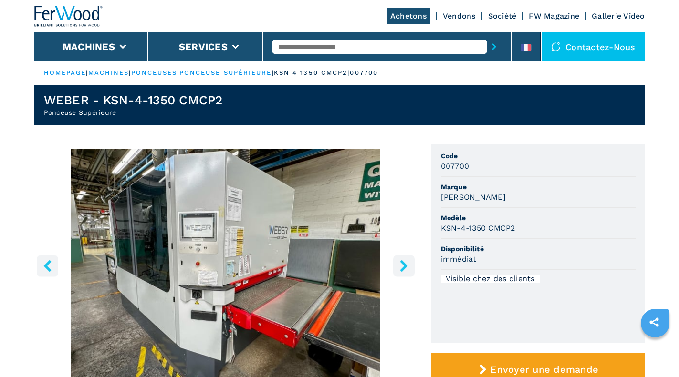
scroll to position [127, 0]
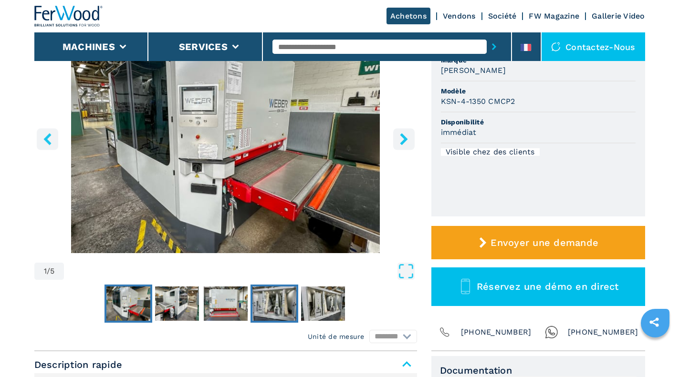
click at [280, 296] on img "Go to Slide 4" at bounding box center [274, 304] width 44 height 34
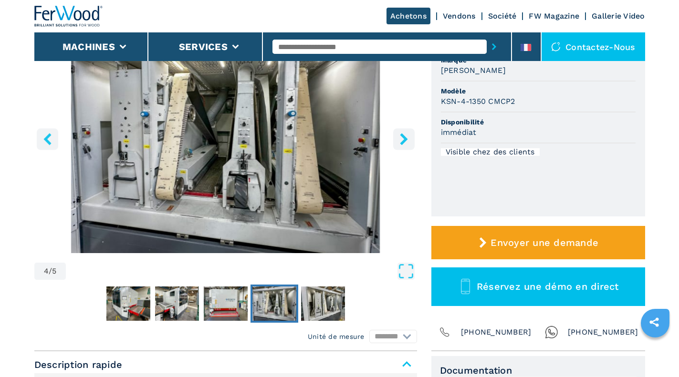
click at [406, 138] on icon "right-button" at bounding box center [404, 139] width 8 height 12
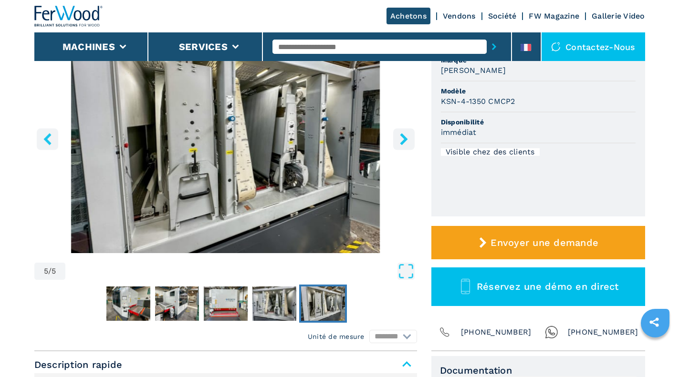
click at [407, 138] on icon "right-button" at bounding box center [404, 139] width 12 height 12
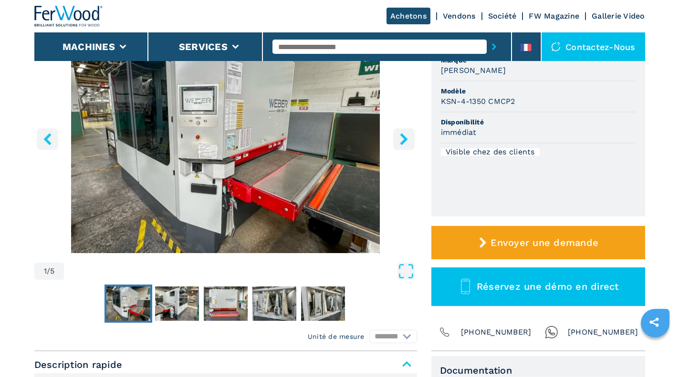
select select "*********"
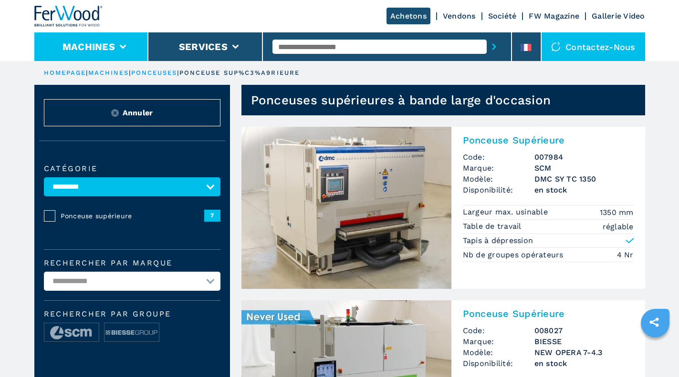
click at [122, 45] on icon at bounding box center [122, 47] width 7 height 4
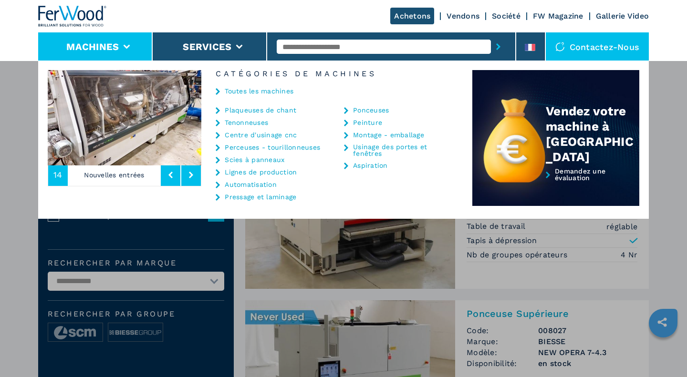
click at [232, 196] on link "Pressage et laminage" at bounding box center [261, 197] width 72 height 7
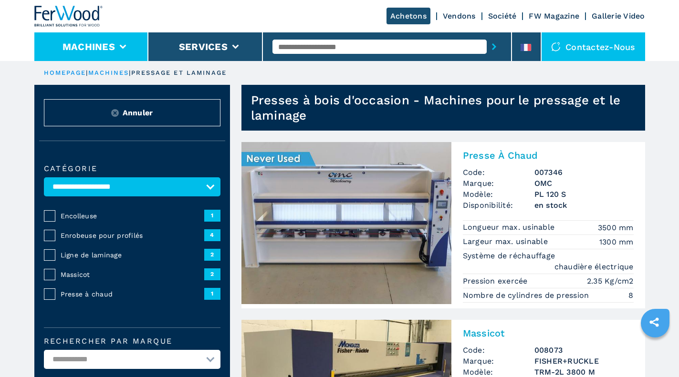
click at [96, 42] on button "Machines" at bounding box center [88, 46] width 52 height 11
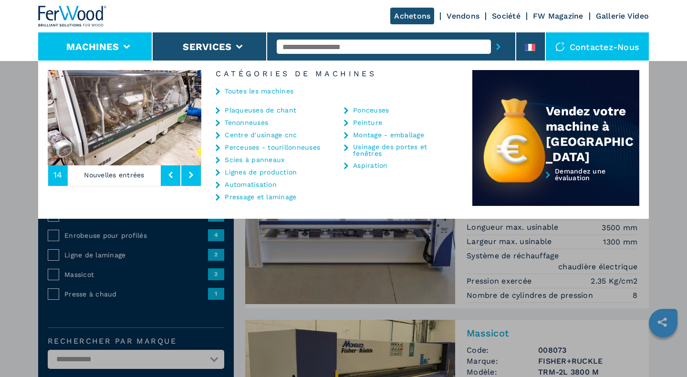
click at [257, 135] on link "Centre d'usinage cnc" at bounding box center [261, 135] width 72 height 7
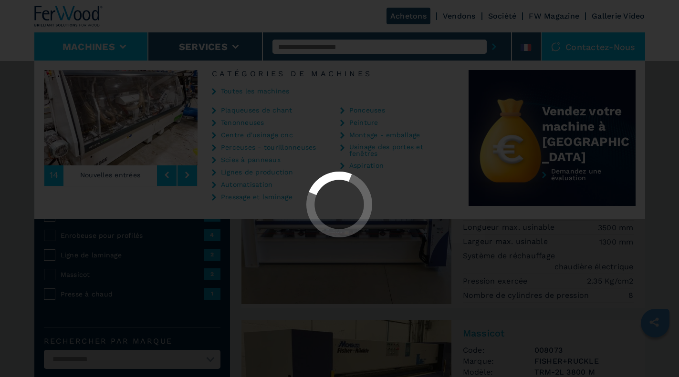
select select "**********"
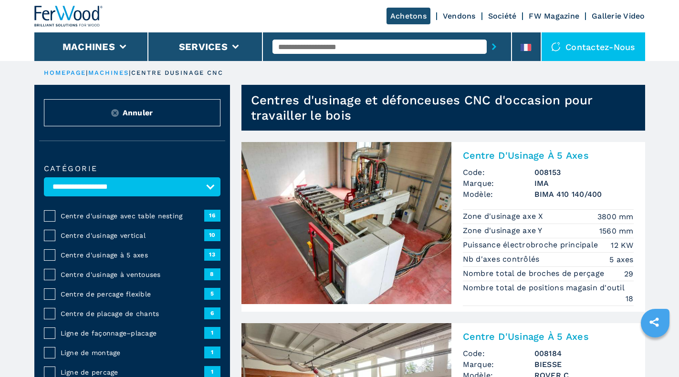
scroll to position [127, 0]
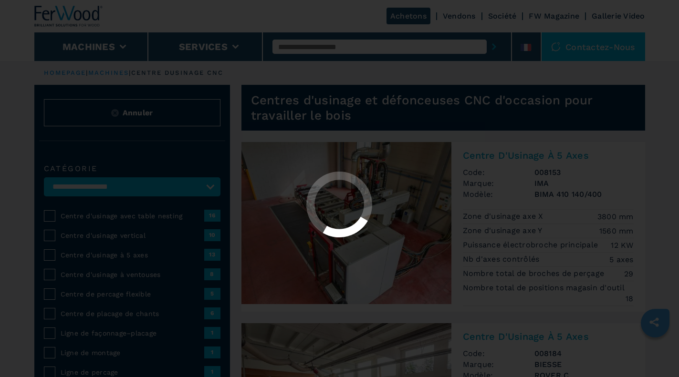
select select "**********"
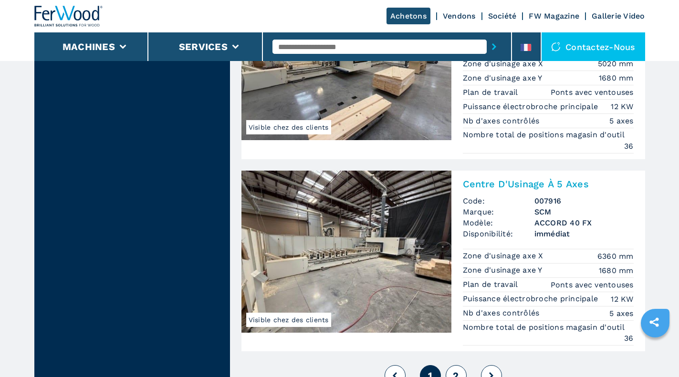
scroll to position [2417, 0]
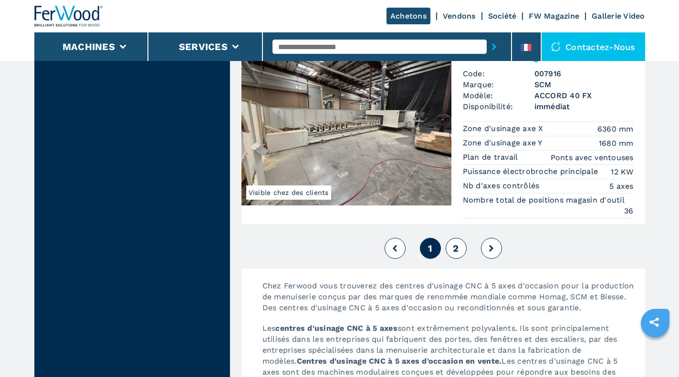
click at [458, 259] on button "2" at bounding box center [455, 248] width 21 height 21
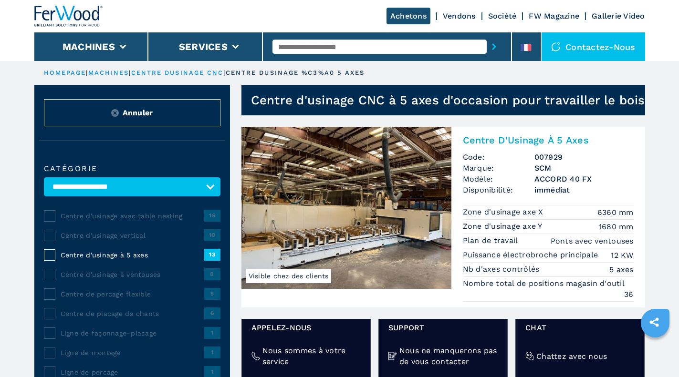
scroll to position [127, 0]
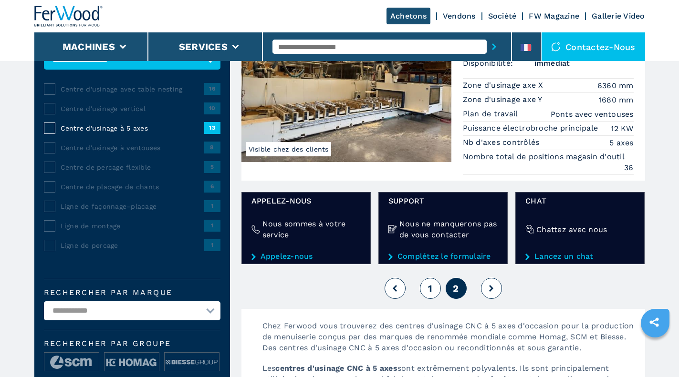
click at [394, 292] on icon at bounding box center [395, 288] width 4 height 7
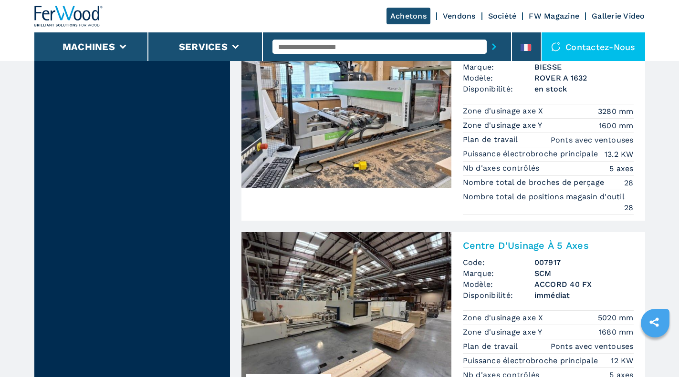
scroll to position [2162, 0]
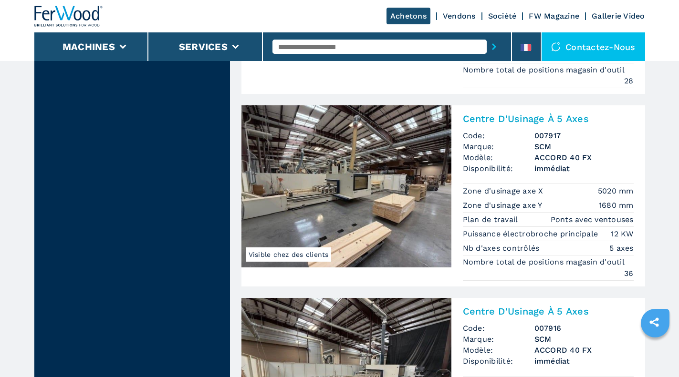
click at [403, 220] on img at bounding box center [346, 186] width 210 height 162
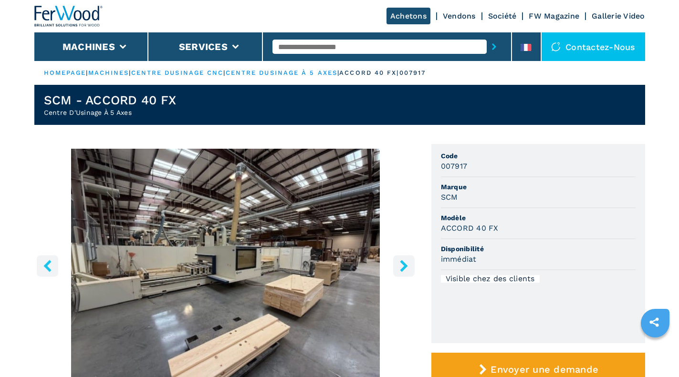
scroll to position [127, 0]
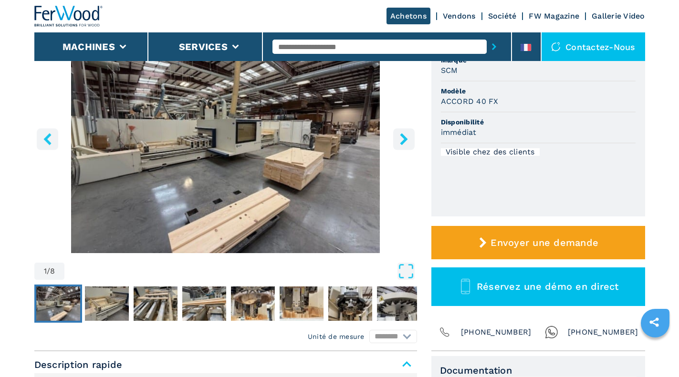
click at [407, 136] on icon "right-button" at bounding box center [404, 139] width 12 height 12
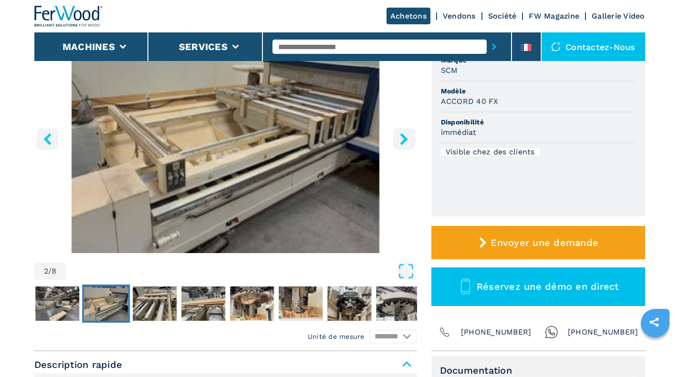
click at [407, 136] on icon "right-button" at bounding box center [404, 139] width 12 height 12
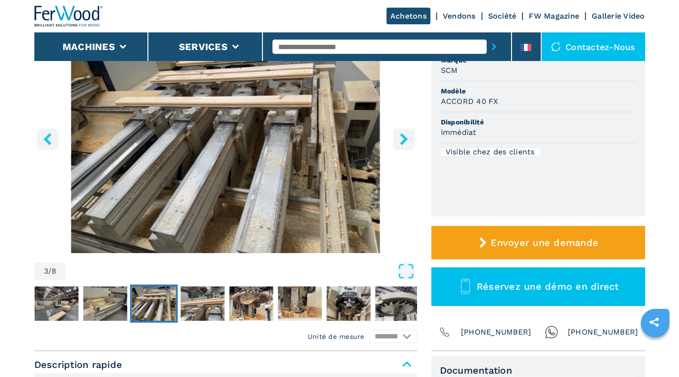
click at [407, 136] on icon "right-button" at bounding box center [404, 139] width 12 height 12
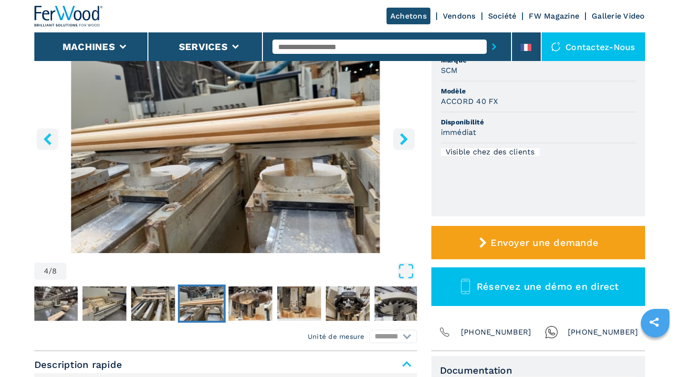
click at [407, 136] on icon "right-button" at bounding box center [404, 139] width 12 height 12
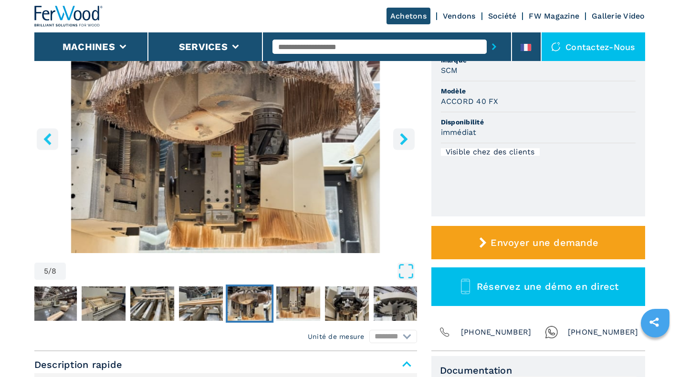
click at [394, 135] on button "right-button" at bounding box center [403, 138] width 21 height 21
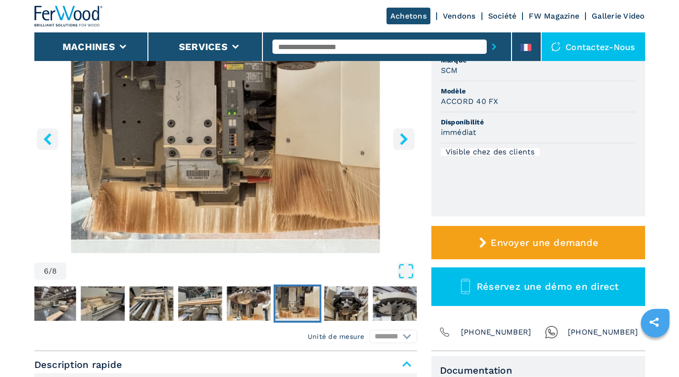
click at [394, 135] on button "right-button" at bounding box center [403, 138] width 21 height 21
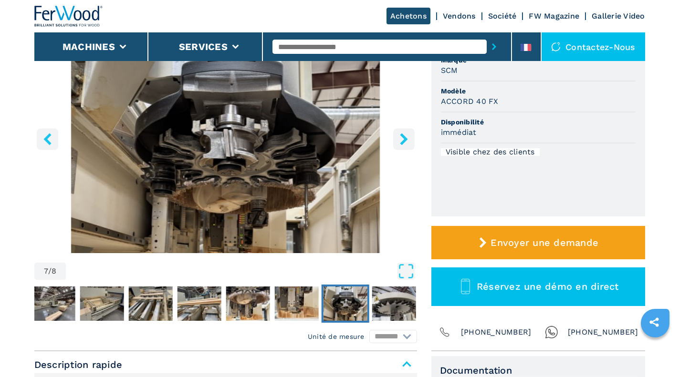
click at [394, 135] on button "right-button" at bounding box center [403, 138] width 21 height 21
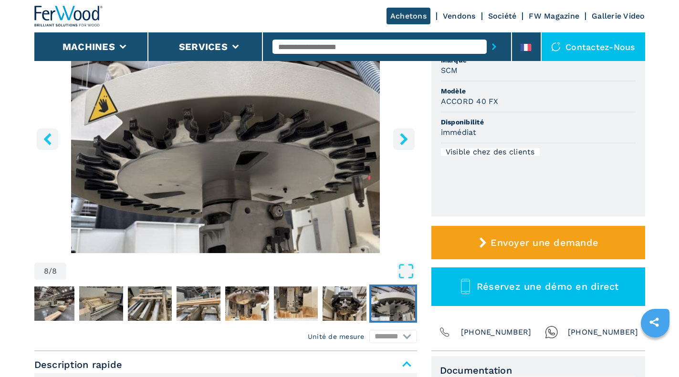
click at [394, 135] on button "right-button" at bounding box center [403, 138] width 21 height 21
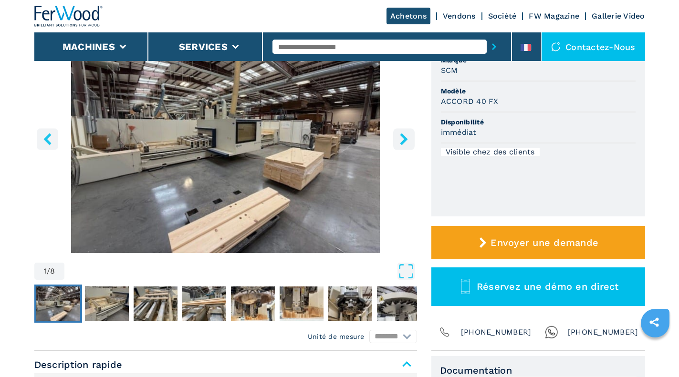
click at [394, 135] on button "right-button" at bounding box center [403, 138] width 21 height 21
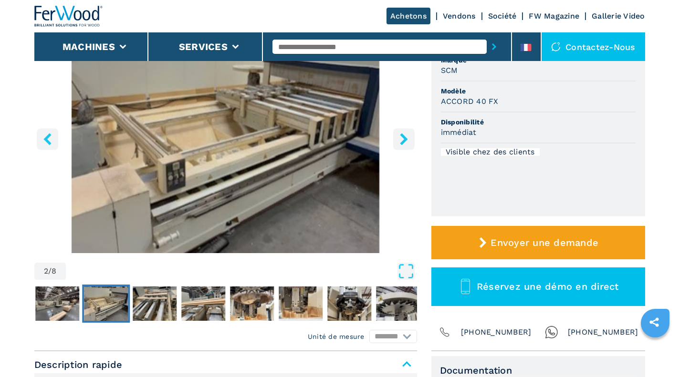
click at [394, 135] on button "right-button" at bounding box center [403, 138] width 21 height 21
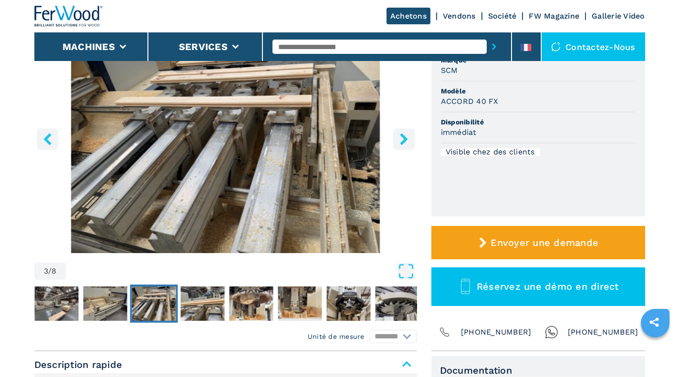
click at [394, 135] on button "right-button" at bounding box center [403, 138] width 21 height 21
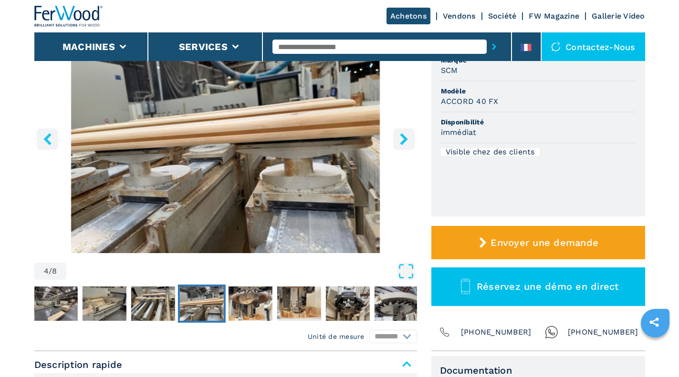
click at [394, 135] on button "right-button" at bounding box center [403, 138] width 21 height 21
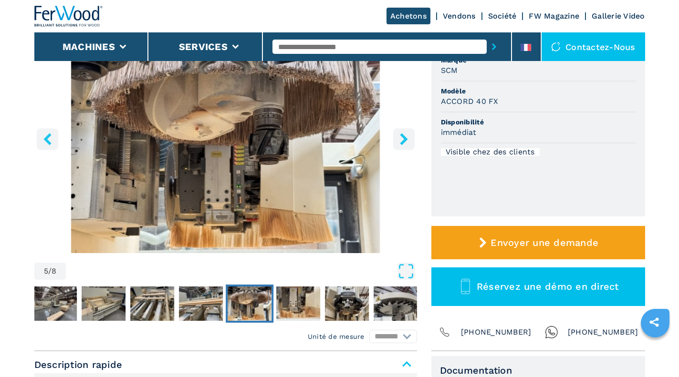
click at [394, 135] on button "right-button" at bounding box center [403, 138] width 21 height 21
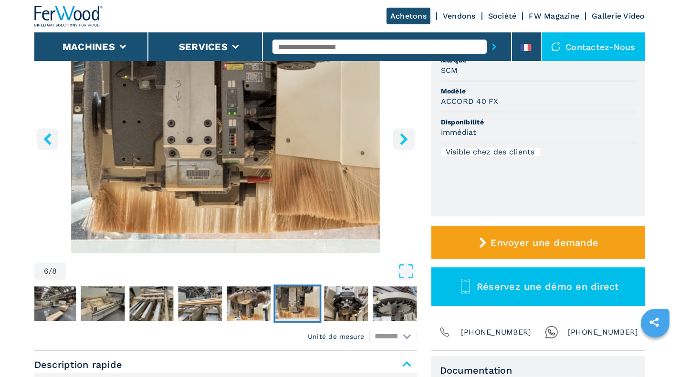
click at [394, 135] on button "right-button" at bounding box center [403, 138] width 21 height 21
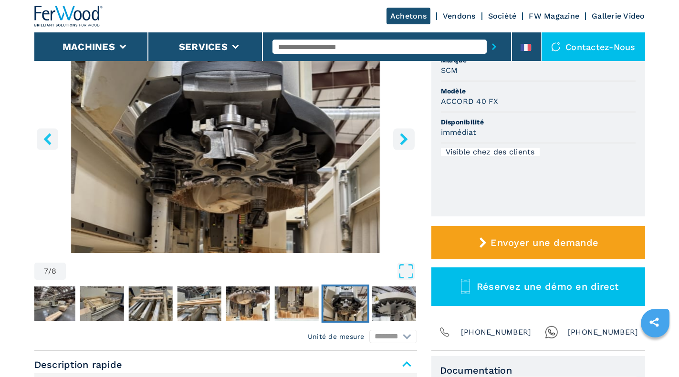
click at [401, 137] on icon "right-button" at bounding box center [404, 139] width 12 height 12
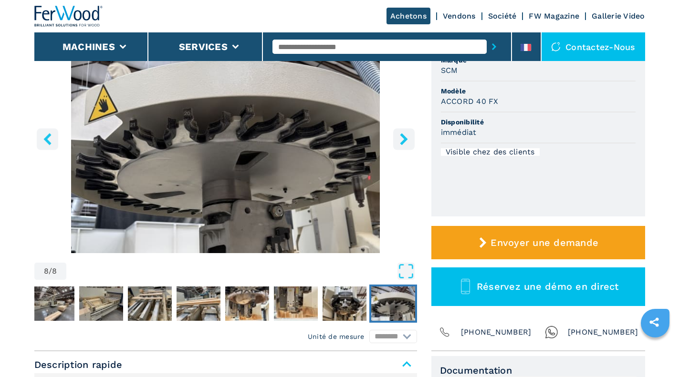
click at [400, 137] on icon "right-button" at bounding box center [404, 139] width 12 height 12
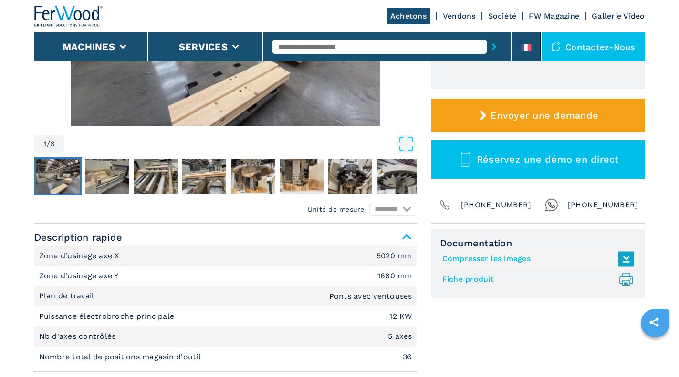
scroll to position [382, 0]
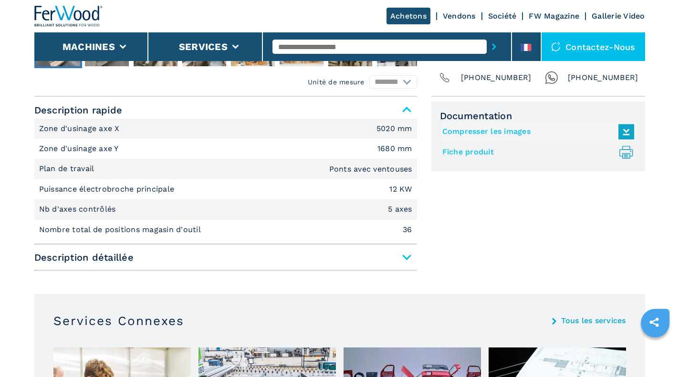
click at [403, 259] on span "Description détaillée" at bounding box center [225, 257] width 383 height 17
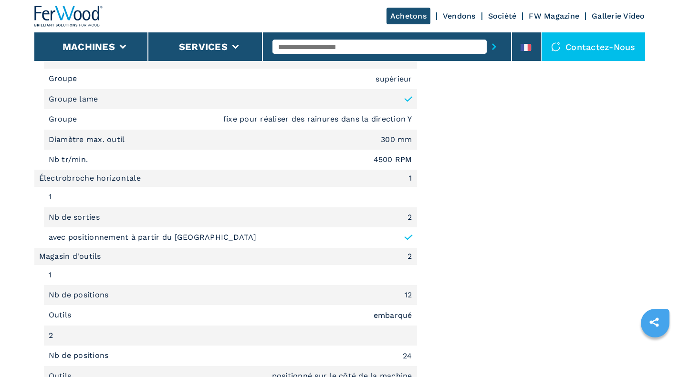
scroll to position [1526, 0]
